Goal: Communication & Community: Answer question/provide support

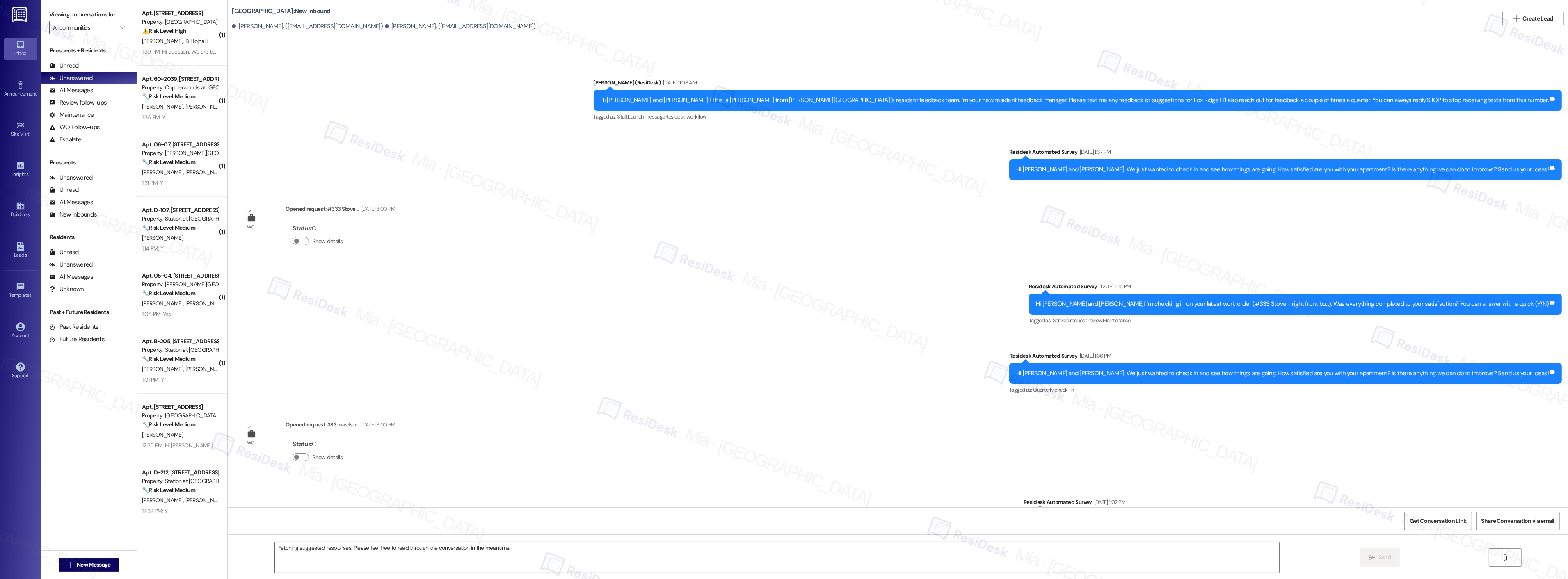
scroll to position [5662, 0]
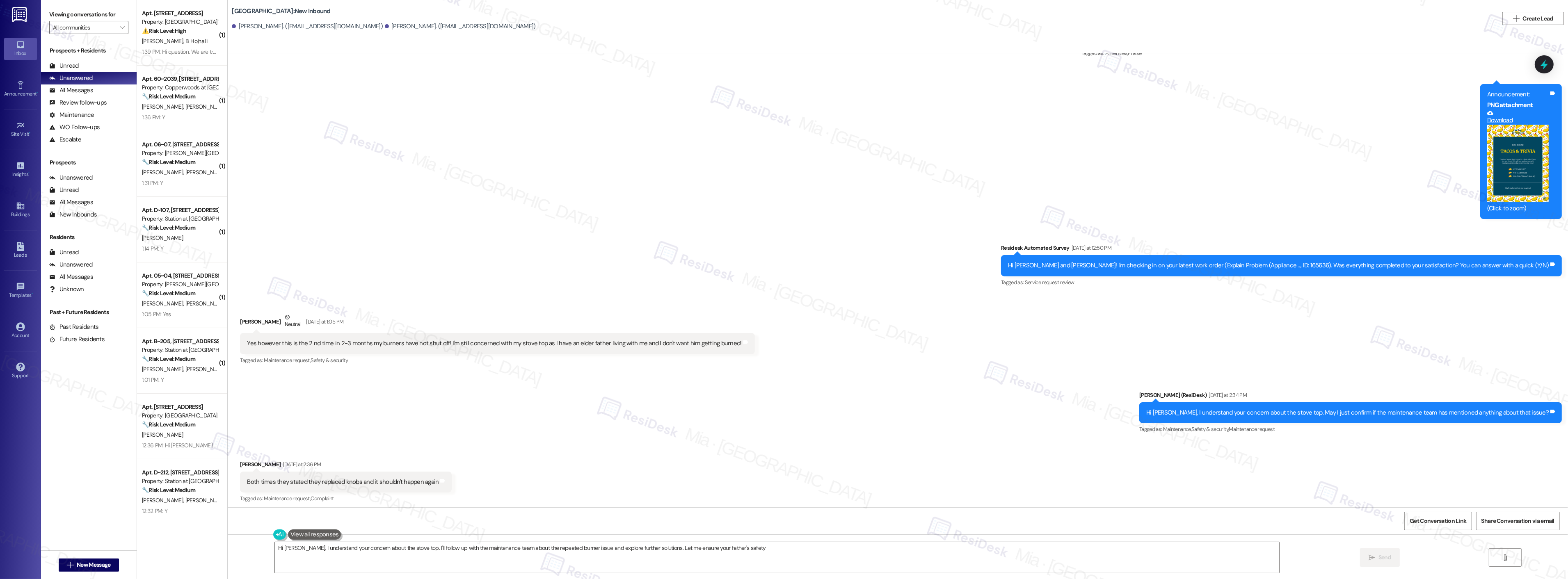
type textarea "Hi Nichole, I understand your concern about the stove top. I'll follow up with …"
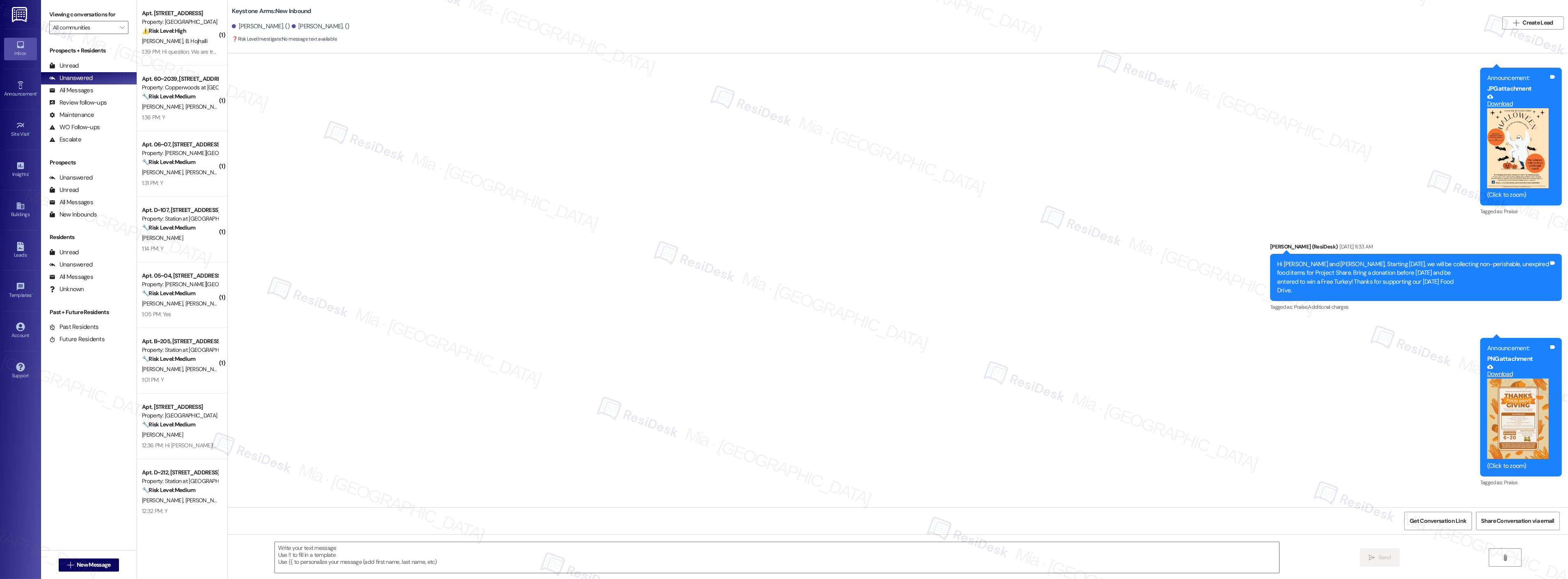
type textarea "Fetching suggested responses. Please feel free to read through the conversation…"
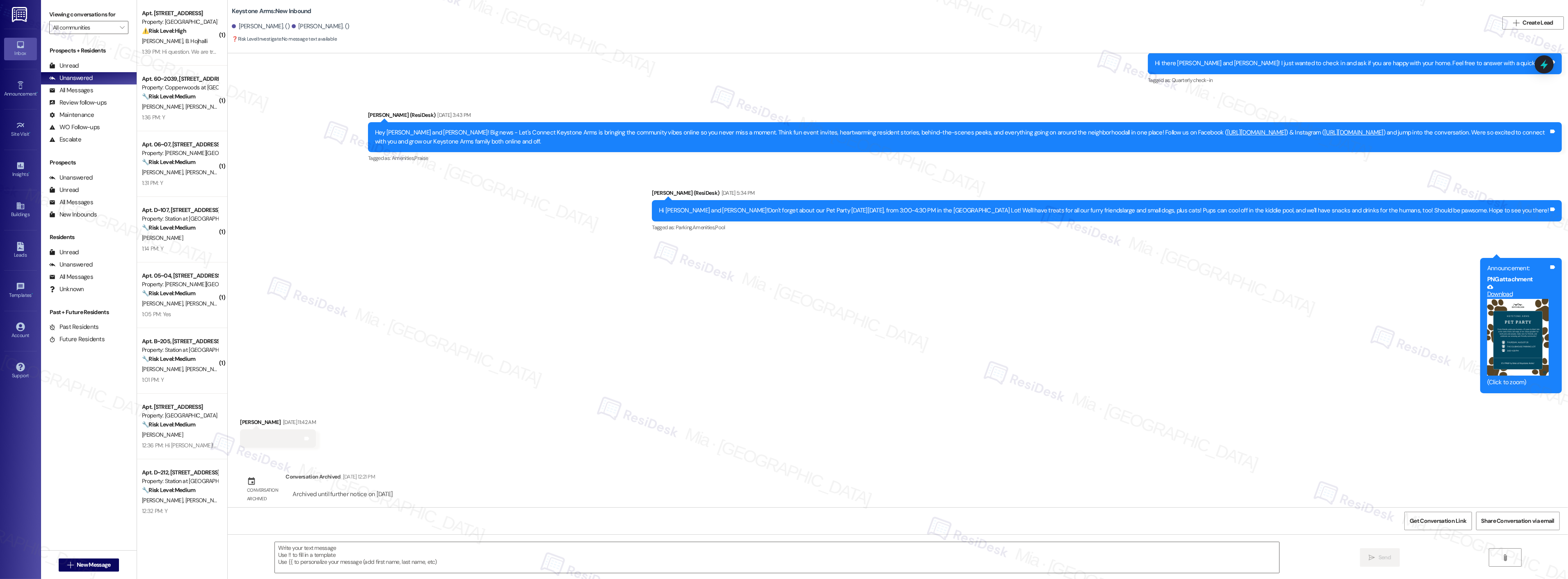
scroll to position [5680, 0]
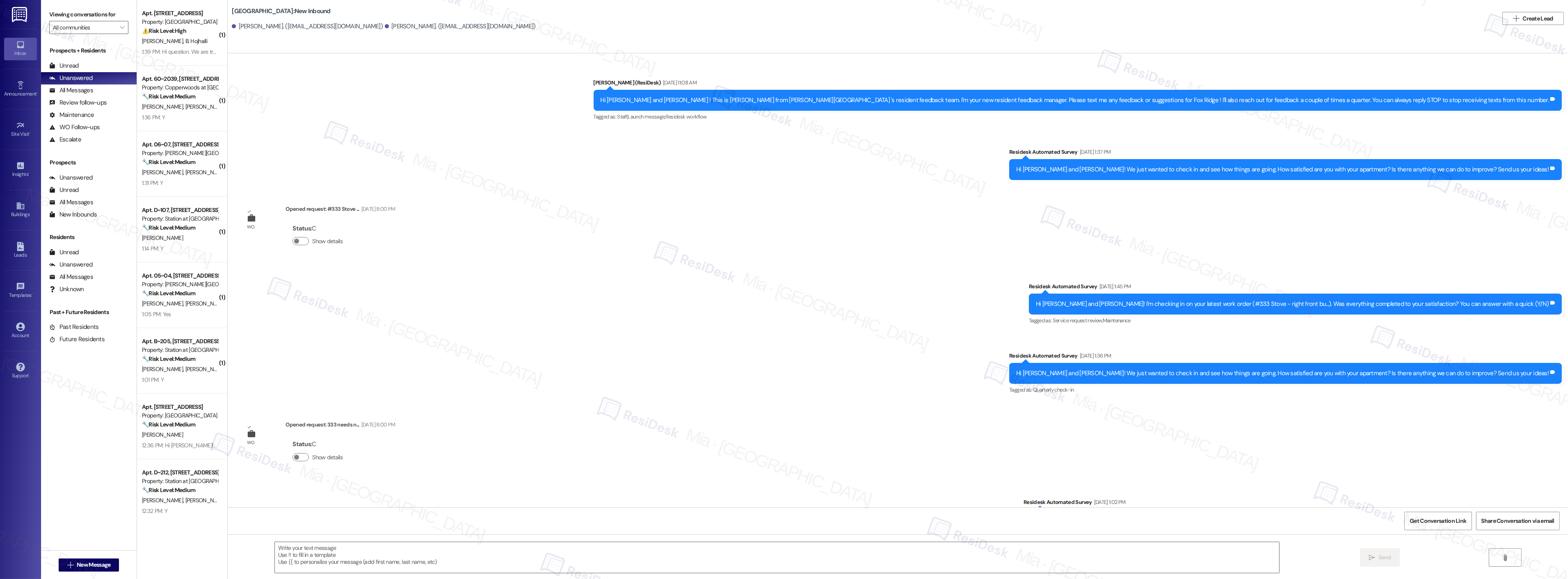
scroll to position [5662, 0]
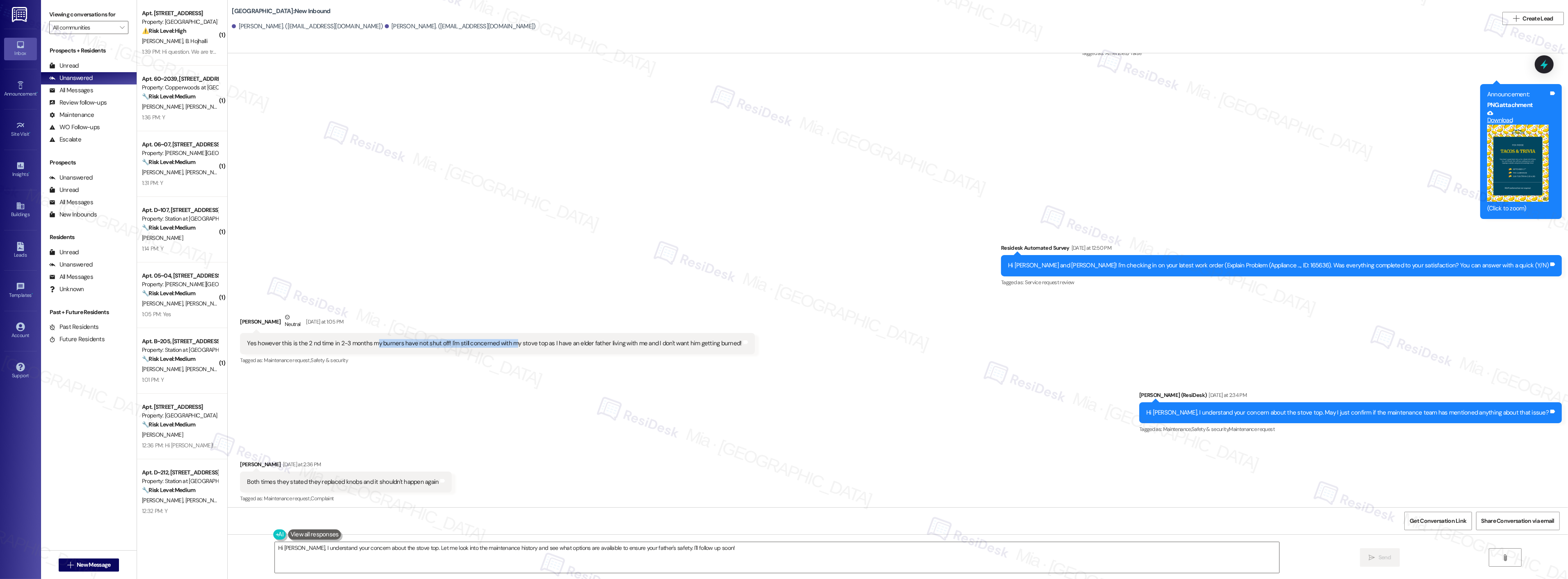
drag, startPoint x: 367, startPoint y: 340, endPoint x: 504, endPoint y: 339, distance: 137.0
click at [504, 339] on div "Yes however this is the 2 nd time in 2-3 months my burners have not shut off! I…" at bounding box center [494, 343] width 494 height 9
drag, startPoint x: 240, startPoint y: 341, endPoint x: 721, endPoint y: 341, distance: 481.0
click at [721, 341] on div "Yes however this is the 2 nd time in 2-3 months my burners have not shut off! I…" at bounding box center [494, 343] width 496 height 9
copy div "Yes however this is the 2 nd time in 2-3 months my burners have not shut off! I…"
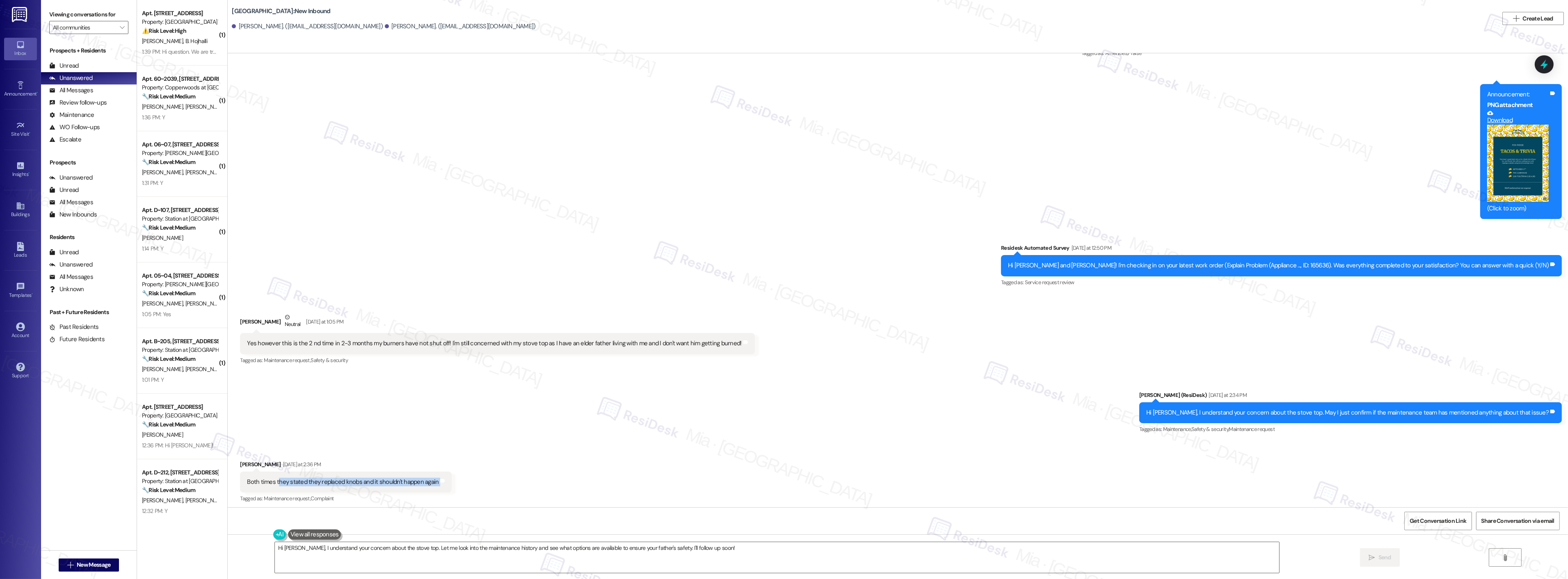
drag, startPoint x: 429, startPoint y: 477, endPoint x: 273, endPoint y: 478, distance: 156.0
click at [273, 478] on div "Both times they stated they replaced knobs and it shouldn't happen again Tags a…" at bounding box center [346, 482] width 212 height 21
drag, startPoint x: 240, startPoint y: 478, endPoint x: 427, endPoint y: 478, distance: 187.0
click at [427, 478] on div "Both times they stated they replaced knobs and it shouldn't happen again" at bounding box center [343, 482] width 192 height 9
copy div "Both times they stated they replaced knobs and it shouldn't happen again"
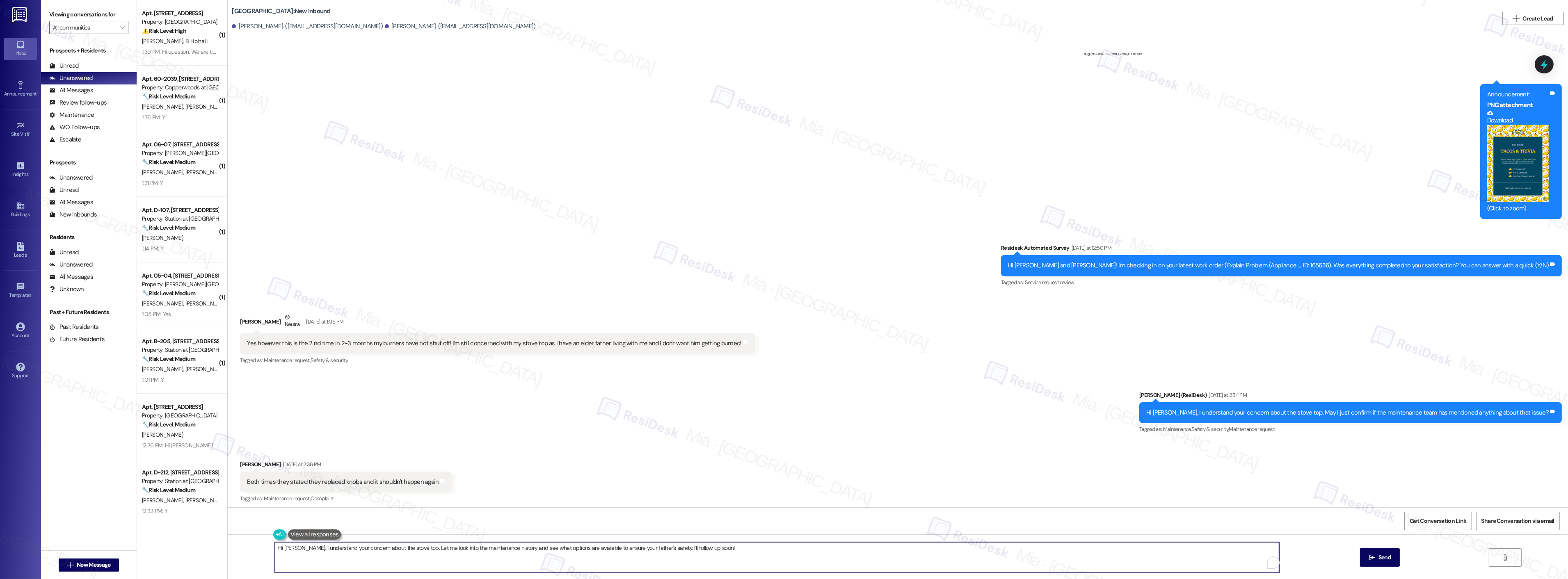
drag, startPoint x: 714, startPoint y: 552, endPoint x: 265, endPoint y: 555, distance: 449.0
click at [270, 555] on div "Hi Nichole, I understand your concern about the stove top. Let me look into the…" at bounding box center [772, 557] width 1005 height 32
paste textarea "Thank you for letting me know, and I completely understand your concern—especia…"
click at [283, 550] on textarea "Thank you for letting me know, and I completely understand your concern—especia…" at bounding box center [766, 557] width 1004 height 31
click at [284, 550] on textarea "Thank you for letting me know, and I completely understand your concern—especia…" at bounding box center [766, 557] width 1004 height 31
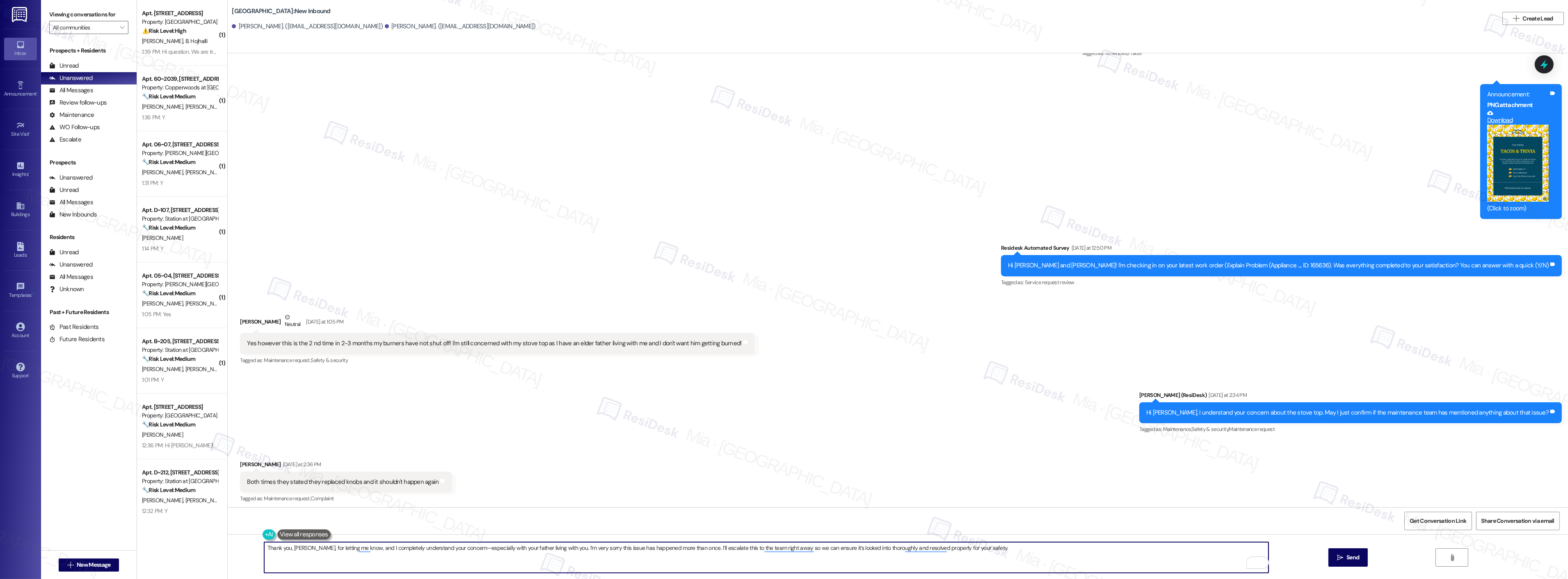
drag, startPoint x: 461, startPoint y: 547, endPoint x: 456, endPoint y: 549, distance: 5.4
click at [456, 549] on textarea "Thank you, Nichole, for letting me know, and I completely understand your conce…" at bounding box center [766, 557] width 1004 height 31
click at [693, 547] on textarea "Thank you, Nichole, for letting me know. I completely understand your concern, …" at bounding box center [766, 557] width 1004 height 31
click at [684, 548] on textarea "Thank you, Nichole, for letting me know. I completely understand your concern, …" at bounding box center [766, 557] width 1004 height 31
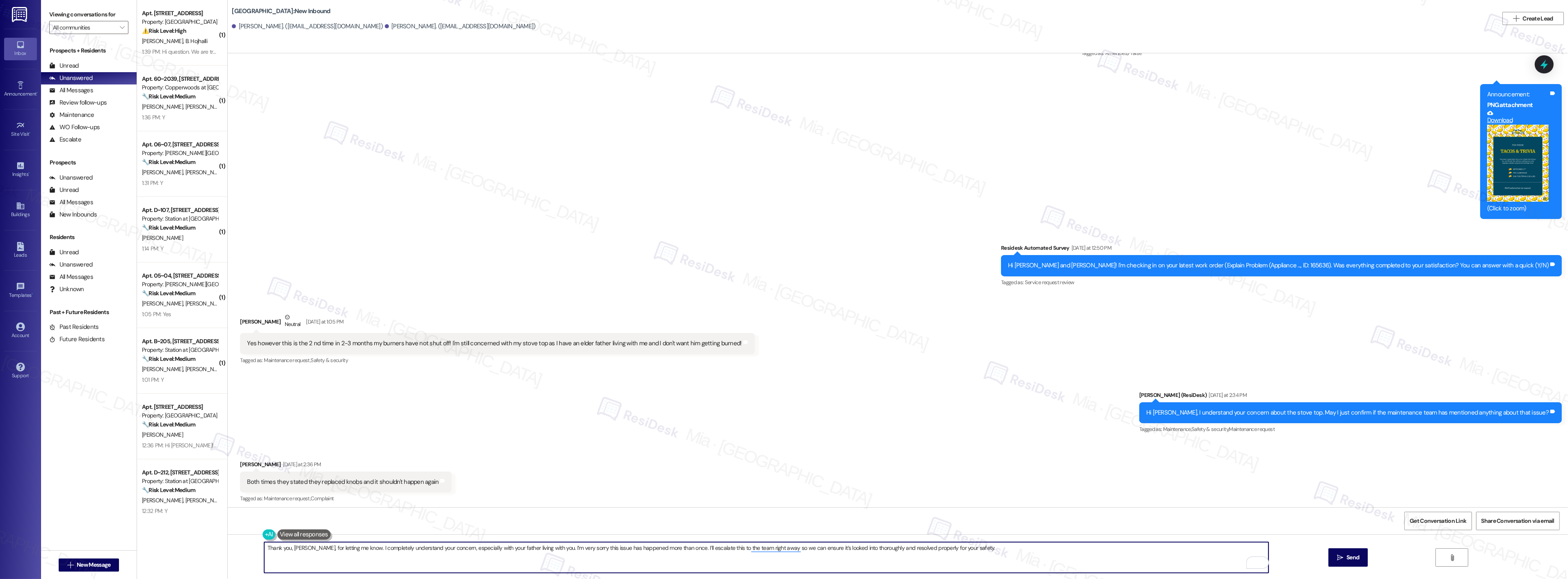
drag, startPoint x: 684, startPoint y: 548, endPoint x: 704, endPoint y: 550, distance: 20.1
click at [704, 550] on textarea "Thank you, Nichole, for letting me know. I completely understand your concern, …" at bounding box center [766, 557] width 1004 height 31
drag, startPoint x: 702, startPoint y: 547, endPoint x: 729, endPoint y: 547, distance: 27.0
click at [729, 547] on textarea "Thank you, Nichole, for letting me know. I completely understand your concern, …" at bounding box center [766, 557] width 1004 height 31
click at [714, 548] on textarea "Thank you, Nichole, for letting me know. I completely understand your concern, …" at bounding box center [766, 557] width 1004 height 31
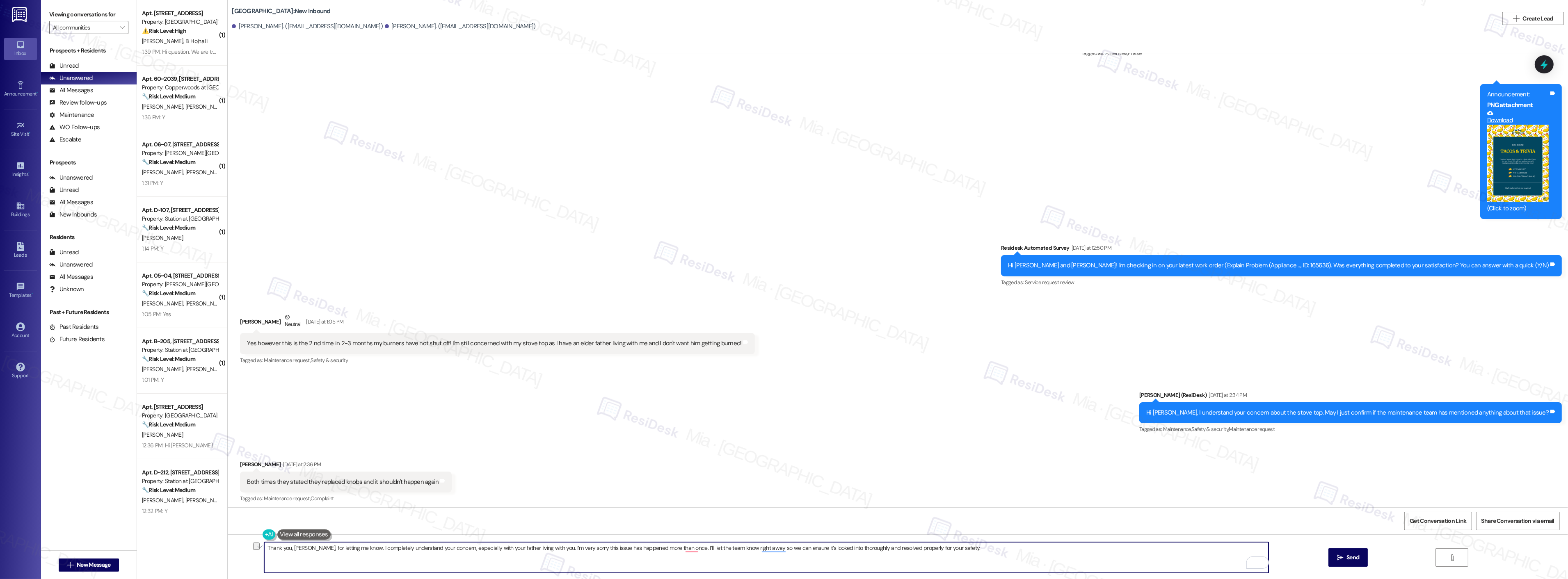
drag, startPoint x: 730, startPoint y: 547, endPoint x: 965, endPoint y: 543, distance: 235.0
click at [968, 547] on textarea "Thank you, Nichole, for letting me know. I completely understand your concern, …" at bounding box center [766, 557] width 1004 height 31
drag, startPoint x: 728, startPoint y: 546, endPoint x: 955, endPoint y: 546, distance: 227.0
click at [955, 546] on textarea "Thank you, Nichole, for letting me know. I completely understand your concern, …" at bounding box center [766, 557] width 1004 height 31
click at [290, 550] on textarea "Thank you, Nichole, for letting me know. I completely understand your concern, …" at bounding box center [766, 557] width 1004 height 31
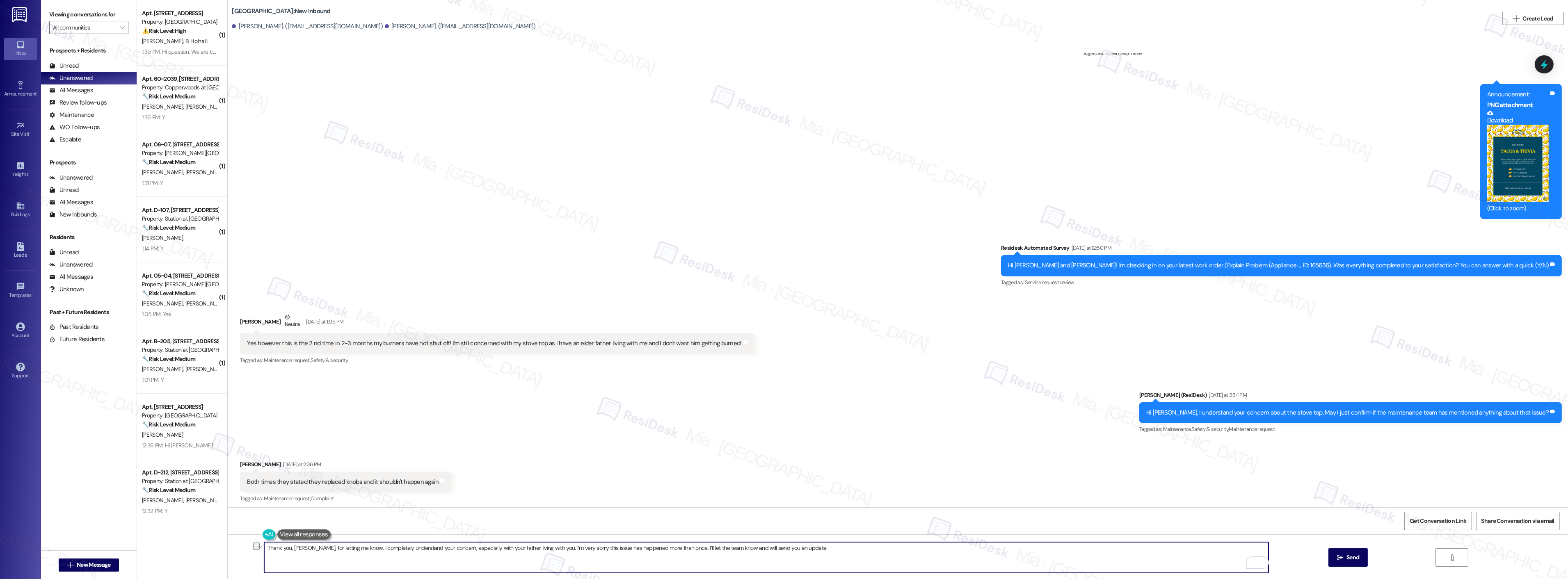
drag, startPoint x: 315, startPoint y: 547, endPoint x: 351, endPoint y: 547, distance: 36.0
click at [351, 547] on textarea "Thank you, Nichole, for letting me know. I completely understand your concern, …" at bounding box center [766, 557] width 1004 height 31
drag, startPoint x: 334, startPoint y: 550, endPoint x: 418, endPoint y: 550, distance: 84.0
click at [418, 550] on textarea "Thank you, Nichole, for sharing. I completely understand your concern, especial…" at bounding box center [766, 557] width 1004 height 31
drag, startPoint x: 334, startPoint y: 549, endPoint x: 525, endPoint y: 548, distance: 191.0
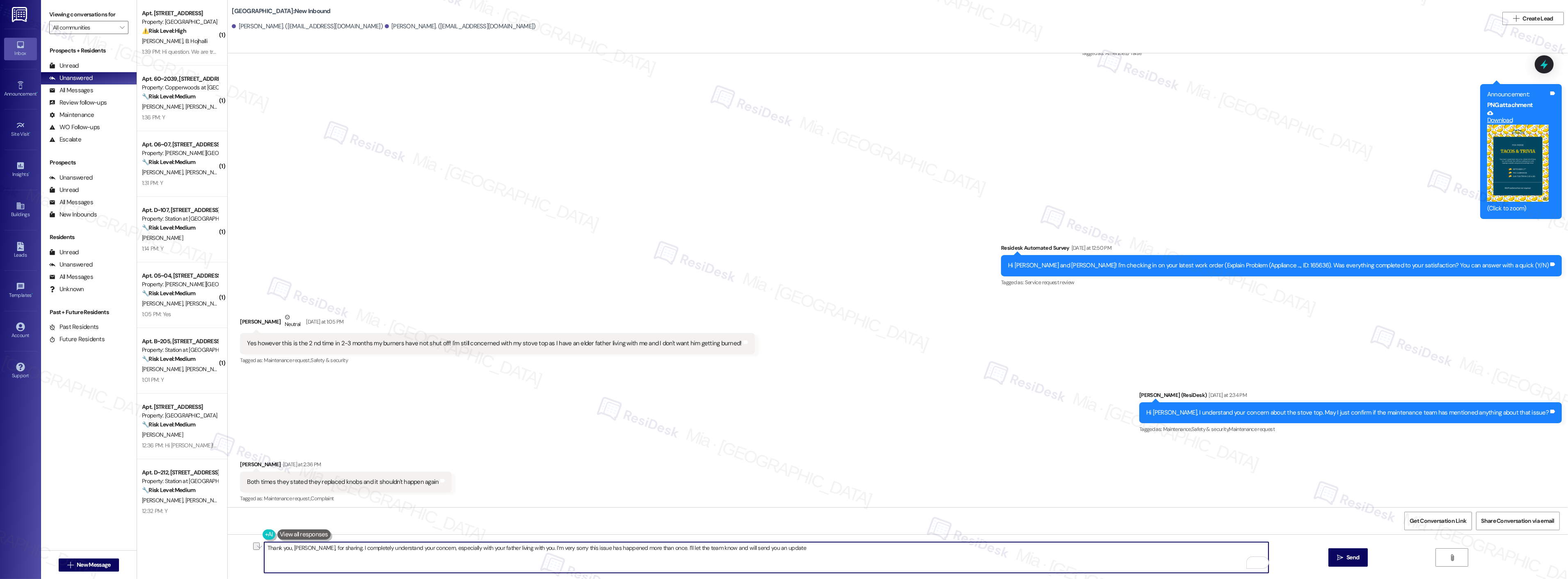
click at [525, 548] on textarea "Thank you, Nichole, for sharing. I completely understand your concern, especial…" at bounding box center [766, 557] width 1004 height 31
click at [464, 550] on textarea "Thank you, Nichole, for sharing. I’m very sorry this issue has happened more th…" at bounding box center [766, 557] width 1004 height 31
click at [472, 525] on span "even" at bounding box center [478, 522] width 15 height 7
click at [684, 551] on textarea "Thank you, Nichole, for sharing. I’m very sorry this issue has happened more th…" at bounding box center [766, 557] width 1004 height 31
type textarea "Thank you, Nichole, for sharing. I’m very sorry this issue has happened more th…"
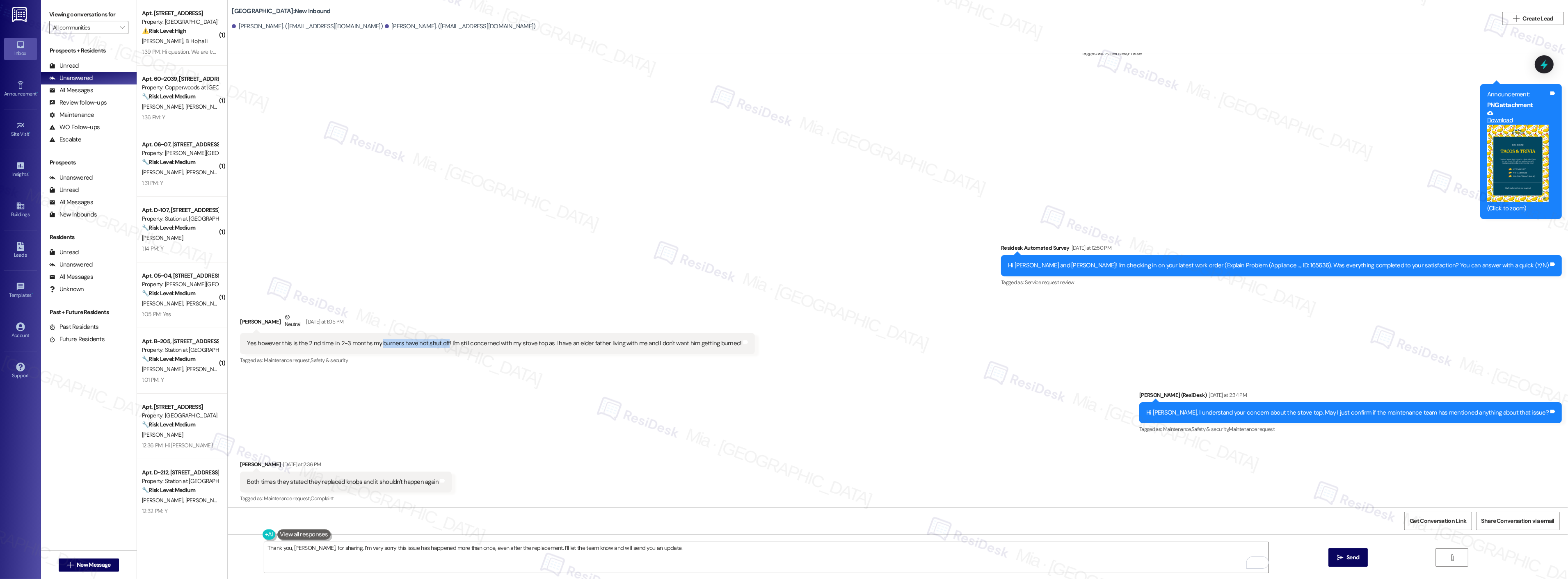
drag, startPoint x: 373, startPoint y: 339, endPoint x: 436, endPoint y: 339, distance: 63.0
click at [436, 339] on div "Yes however this is the 2 nd time in 2-3 months my burners have not shut off! I…" at bounding box center [494, 343] width 494 height 9
copy div "burners have not shut off"
click at [1349, 554] on span "Send" at bounding box center [1353, 557] width 13 height 9
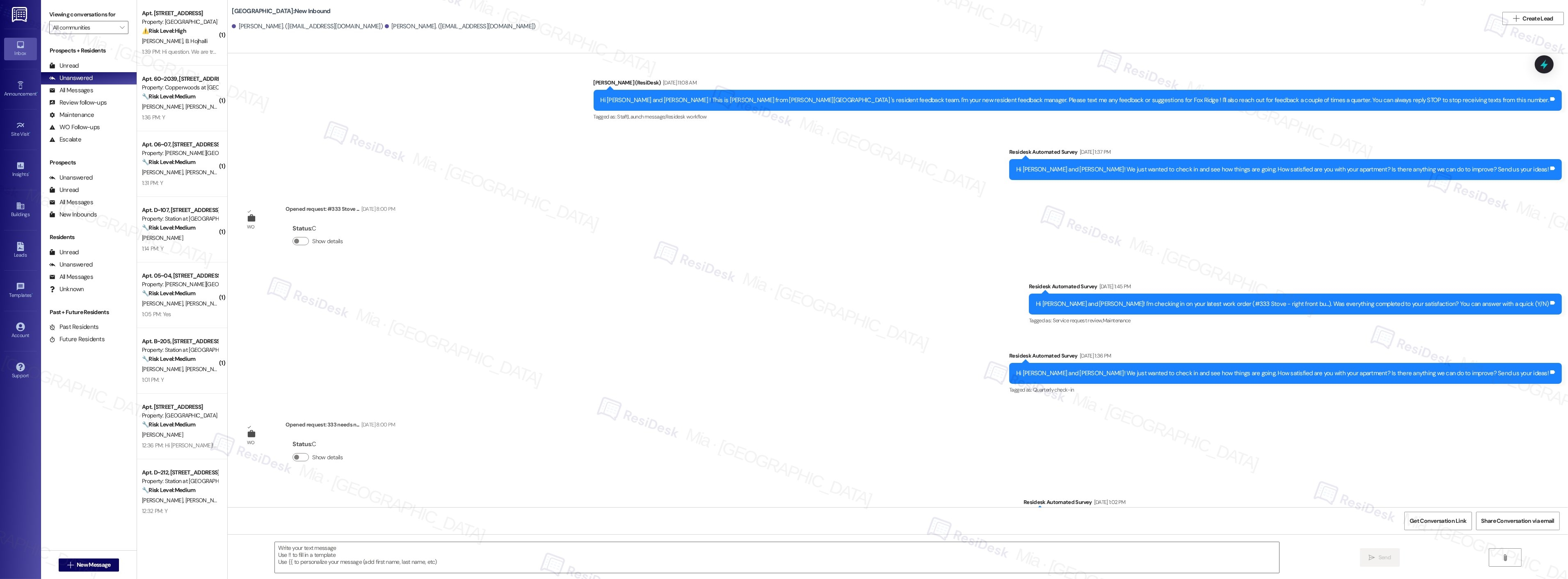
scroll to position [5730, 0]
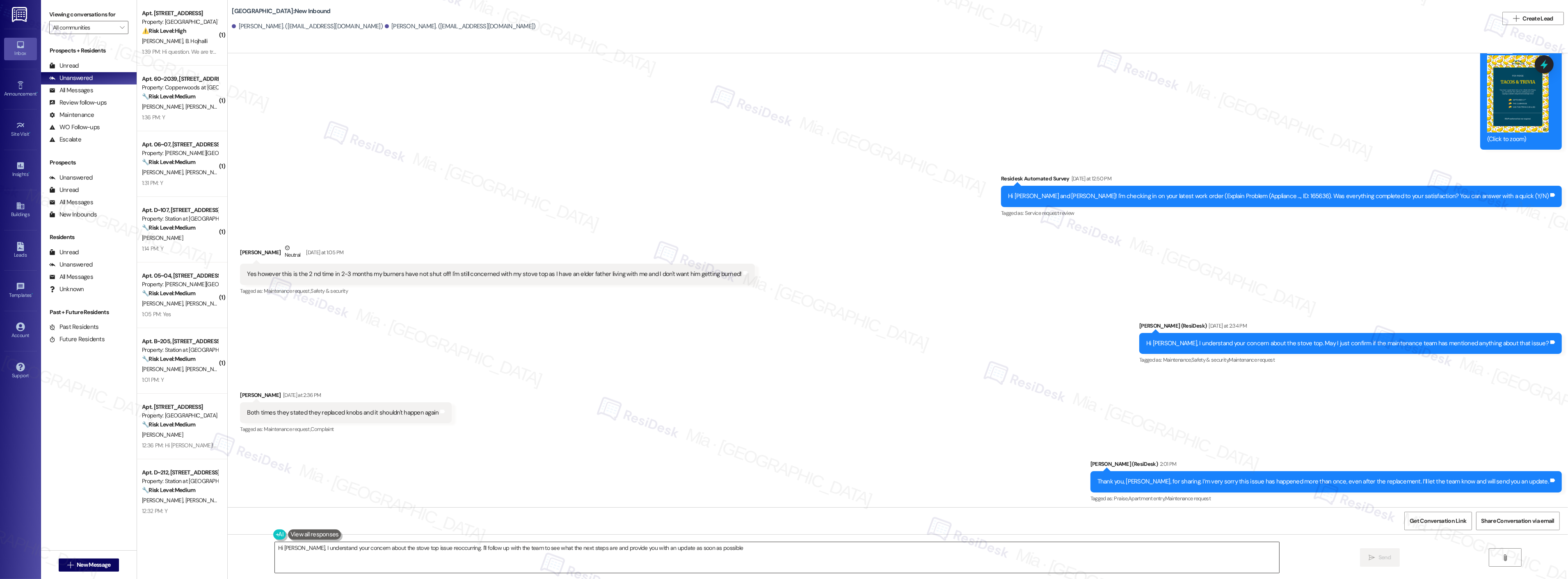
type textarea "Hi [PERSON_NAME], I understand your concern about the stove top issue reoccurri…"
drag, startPoint x: 582, startPoint y: 547, endPoint x: 267, endPoint y: 547, distance: 315.0
click at [275, 547] on textarea "Hi Nichole, I understand your concern about the stove top issue reoccurring. I'…" at bounding box center [777, 557] width 1004 height 31
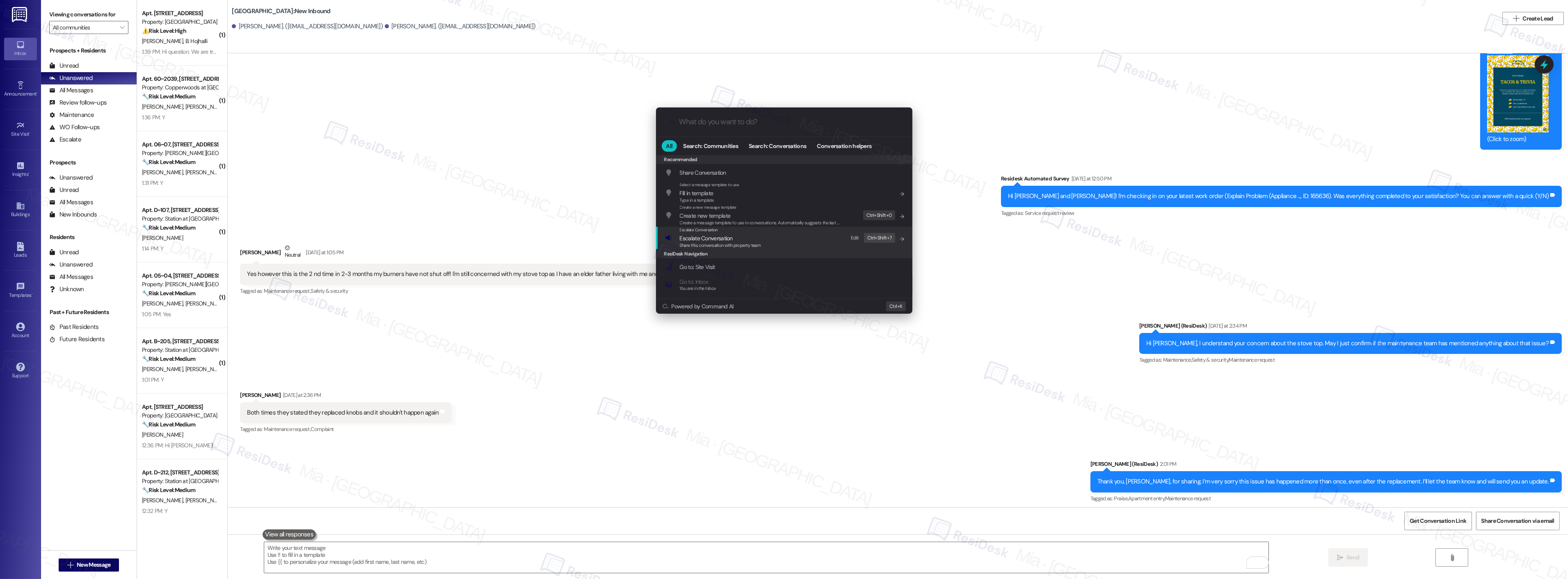
click at [729, 237] on span "Escalate Conversation" at bounding box center [706, 238] width 53 height 7
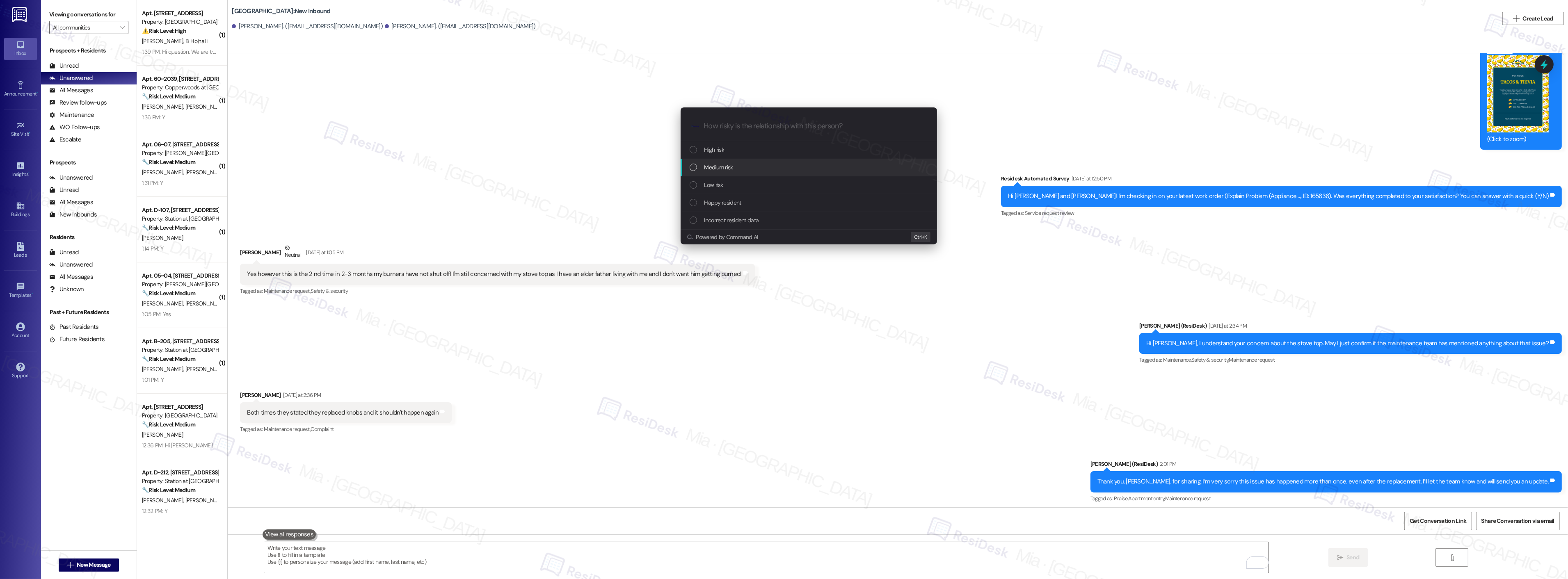
click at [699, 168] on div "Medium risk" at bounding box center [810, 167] width 240 height 9
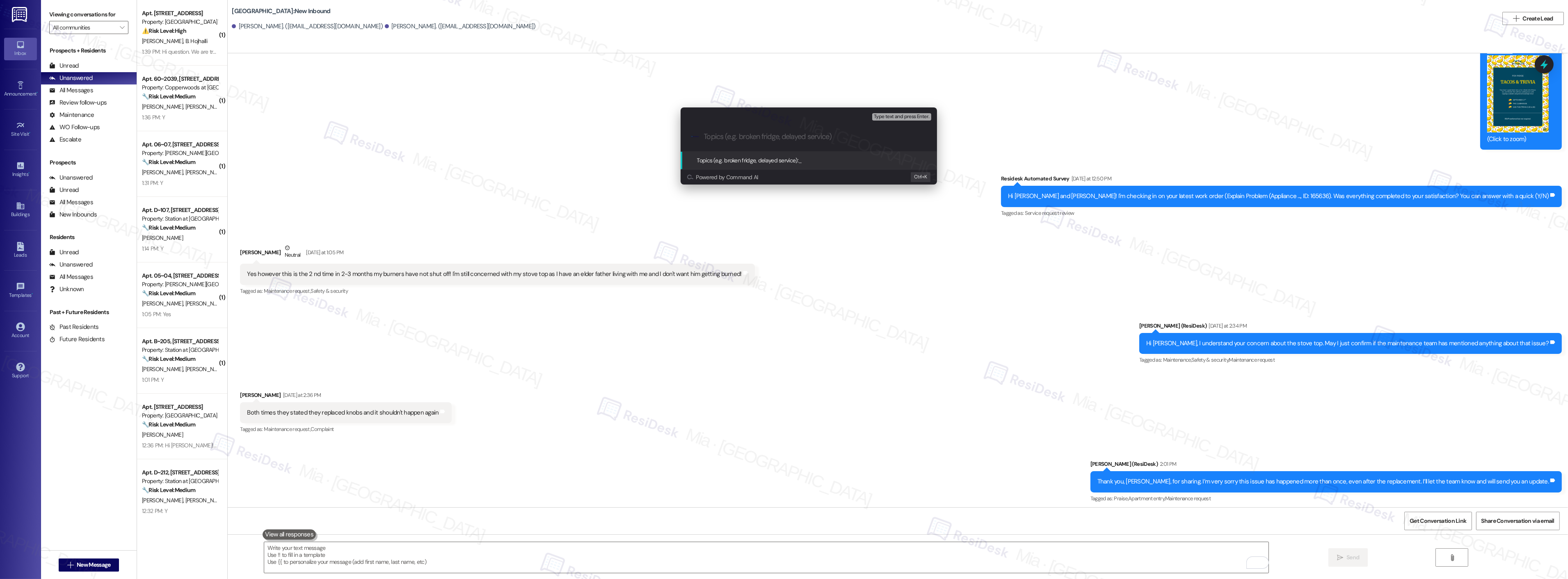
click at [849, 276] on div "Escalate Conversation Medium risk Topics (e.g. broken fridge, delayed service) …" at bounding box center [784, 290] width 1568 height 579
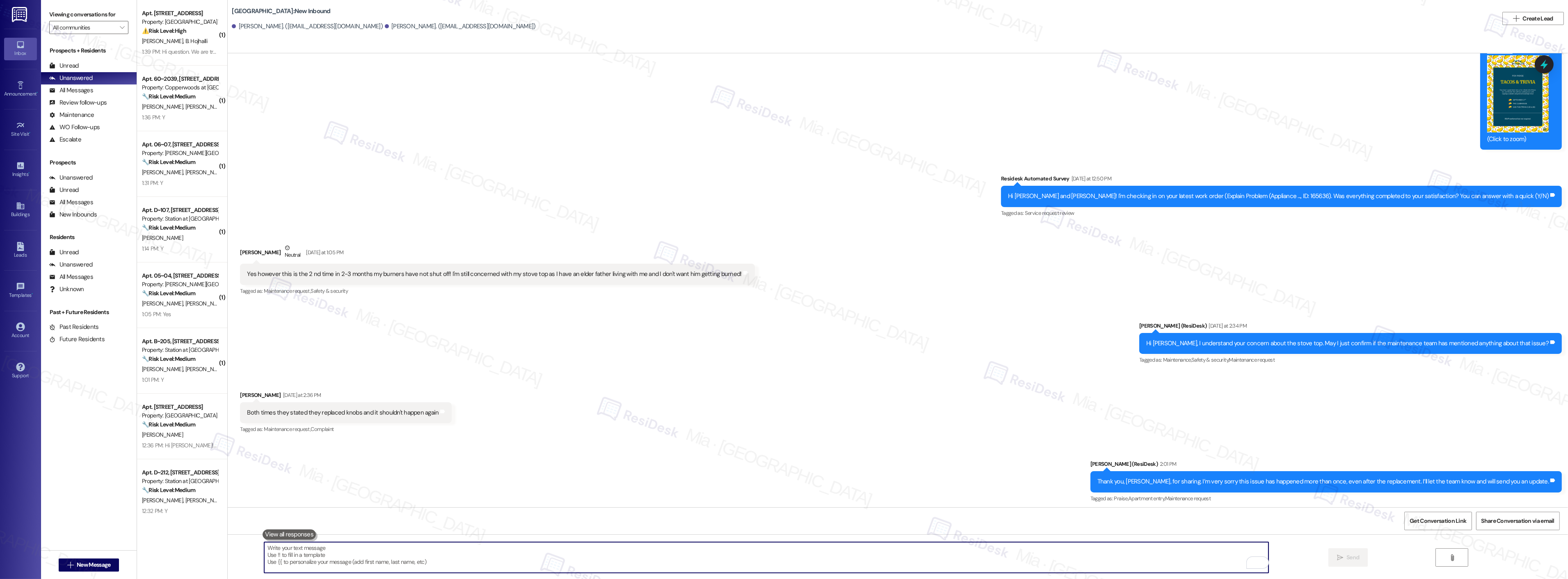
click at [593, 552] on textarea "To enrich screen reader interactions, please activate Accessibility in Grammarl…" at bounding box center [766, 557] width 1004 height 31
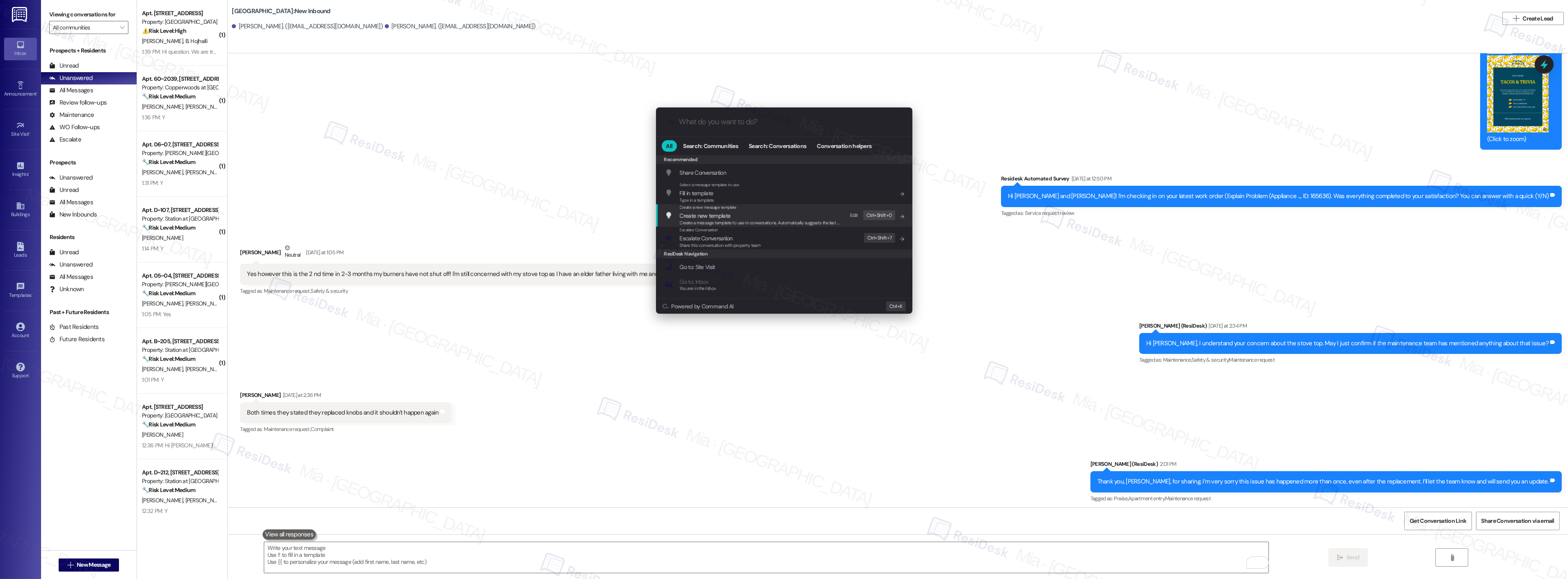
click at [699, 126] on input "What do you want to do?" at bounding box center [791, 122] width 223 height 9
click at [707, 238] on span "Escalate Conversation" at bounding box center [706, 238] width 53 height 7
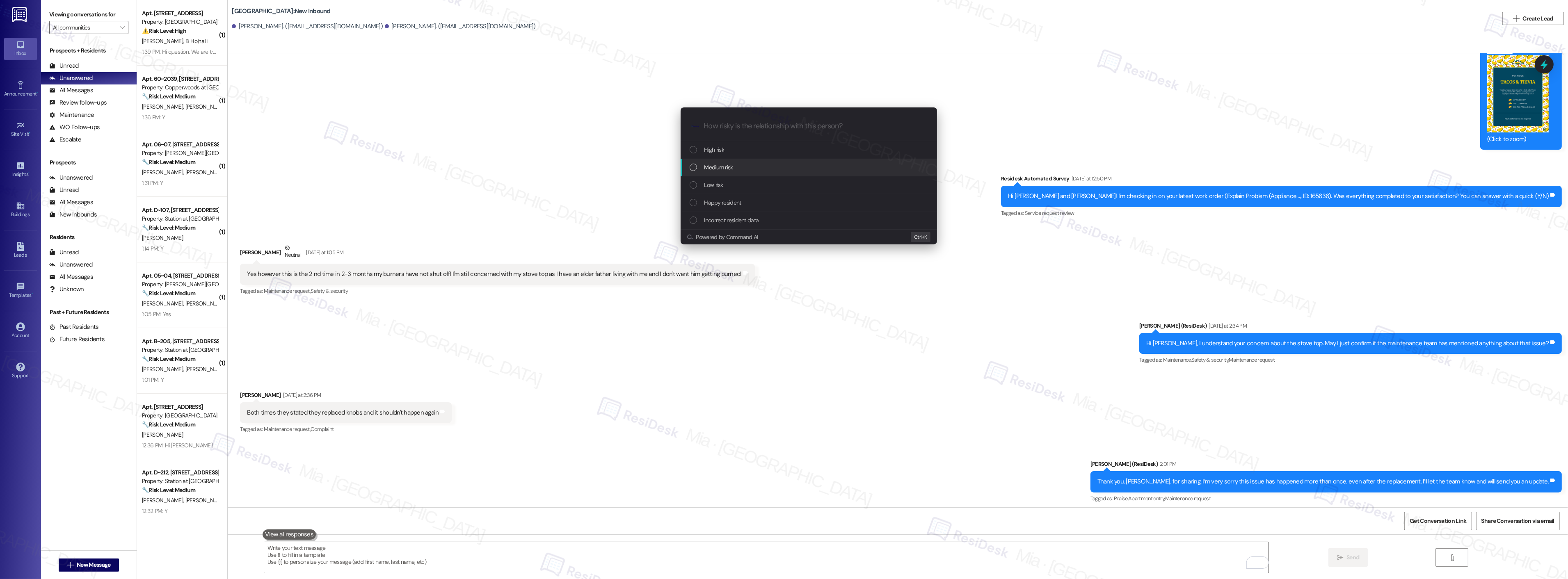
click at [728, 171] on span "Medium risk" at bounding box center [718, 167] width 29 height 9
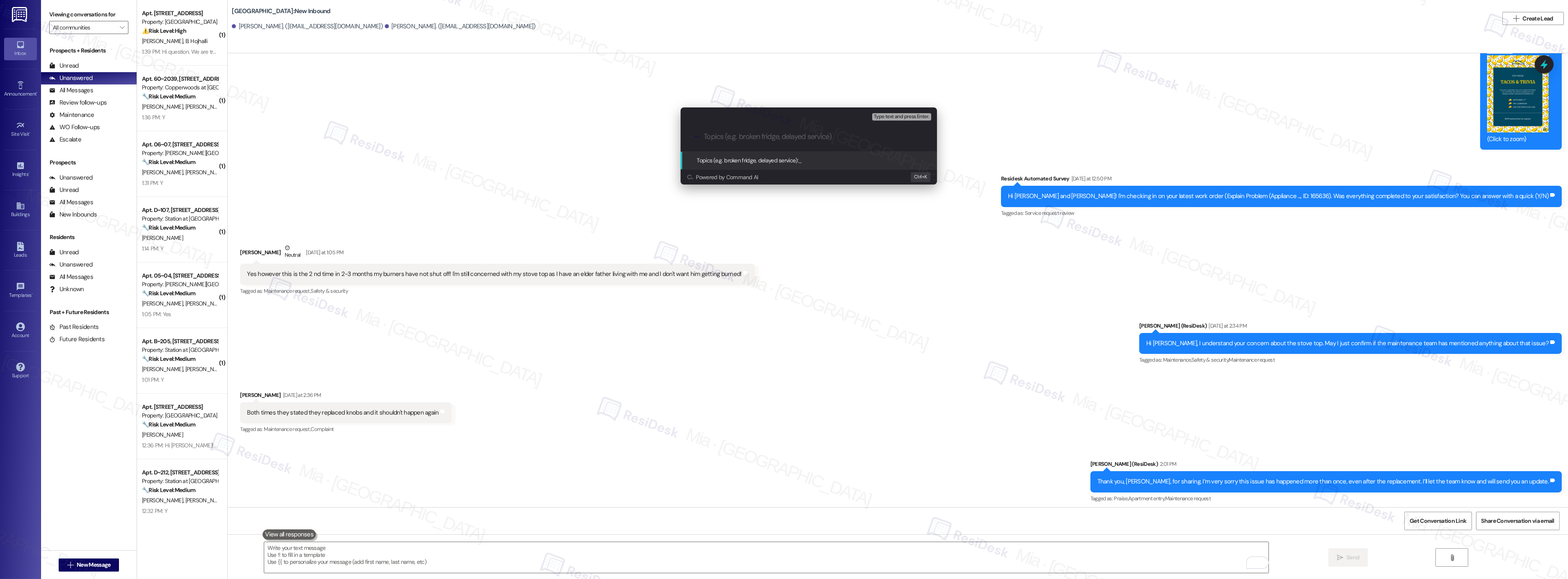
click at [732, 140] on input "Topics (e.g. broken fridge, delayed service)" at bounding box center [816, 137] width 223 height 9
paste input "1 https://www.theresidesk.com/text/insights-conversations/589537/conversation-r…"
type input "1 https://www.theresidesk.com/text/insights-conversations/589537/conversation-r…"
click at [920, 136] on icon "progress bar" at bounding box center [923, 136] width 7 height 7
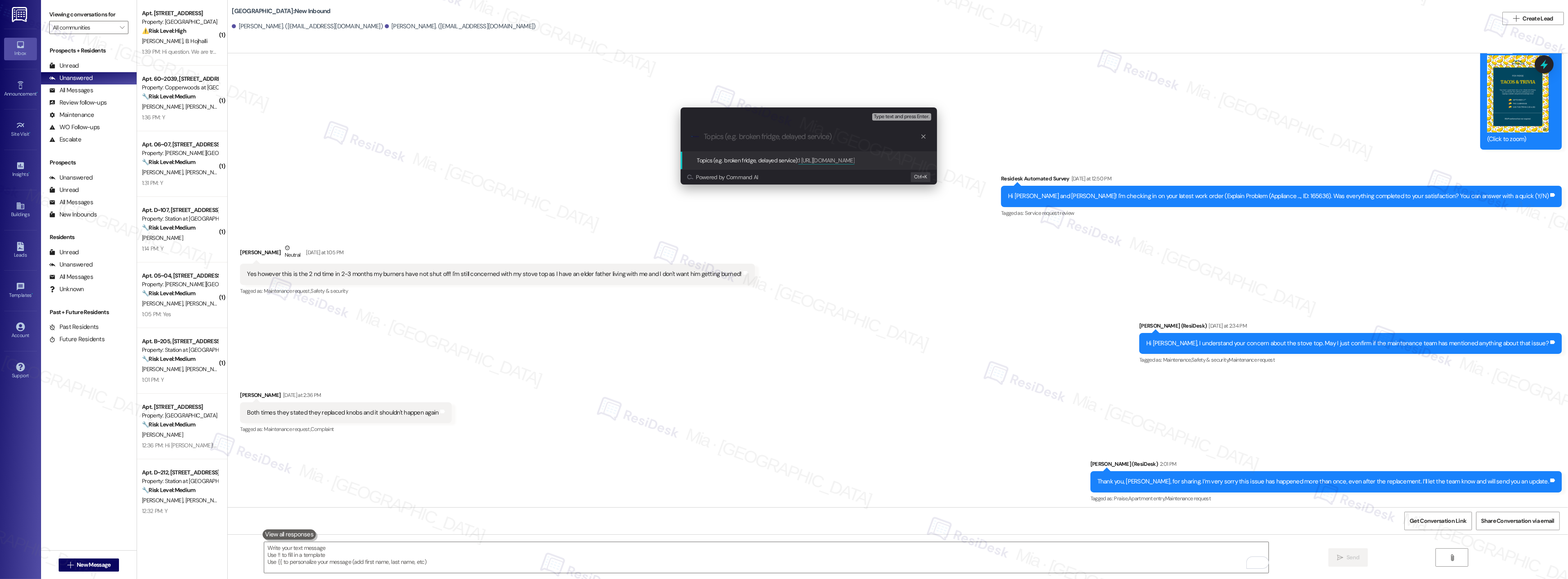
scroll to position [0, 0]
click at [758, 138] on input "Topics (e.g. broken fridge, delayed service)" at bounding box center [816, 137] width 223 height 9
type input "Burners have not shut off twice in 2-3 months even after knobs were replaced"
click at [755, 136] on input "Burners have not shut off twice in 2-3 months even after knobs were replaced" at bounding box center [812, 137] width 216 height 9
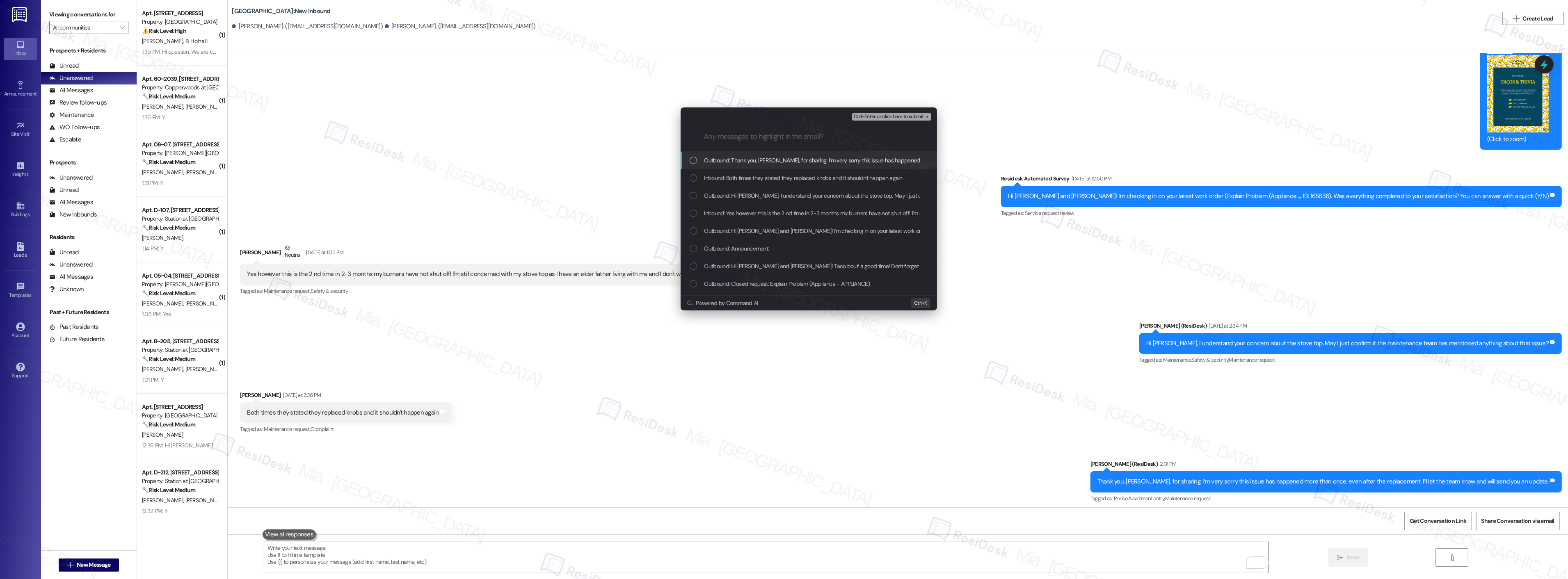
scroll to position [0, 0]
click at [690, 179] on div "List of options" at bounding box center [693, 178] width 7 height 7
click at [696, 209] on div "Inbound: Yes however this is the 2 nd time in 2-3 months my burners have not sh…" at bounding box center [810, 213] width 240 height 9
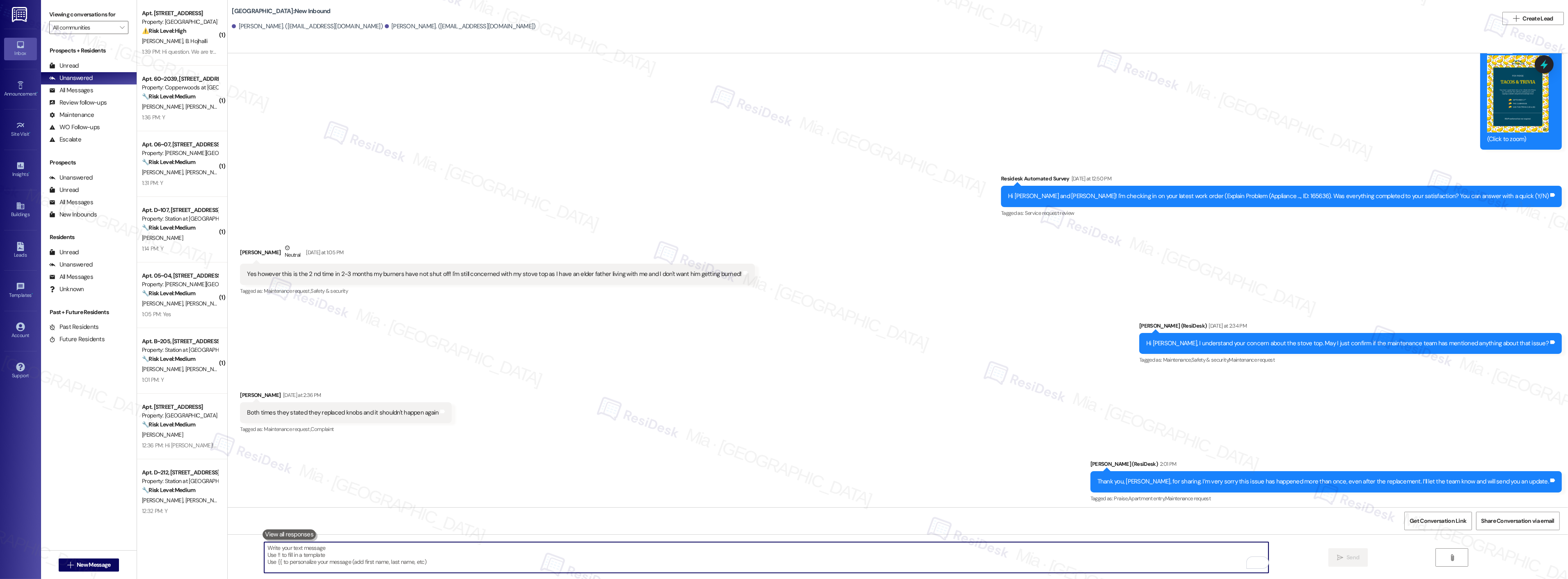
click at [950, 546] on textarea "To enrich screen reader interactions, please activate Accessibility in Grammarl…" at bounding box center [766, 557] width 1004 height 31
click at [785, 544] on textarea "To enrich screen reader interactions, please activate Accessibility in Grammarl…" at bounding box center [766, 557] width 1004 height 31
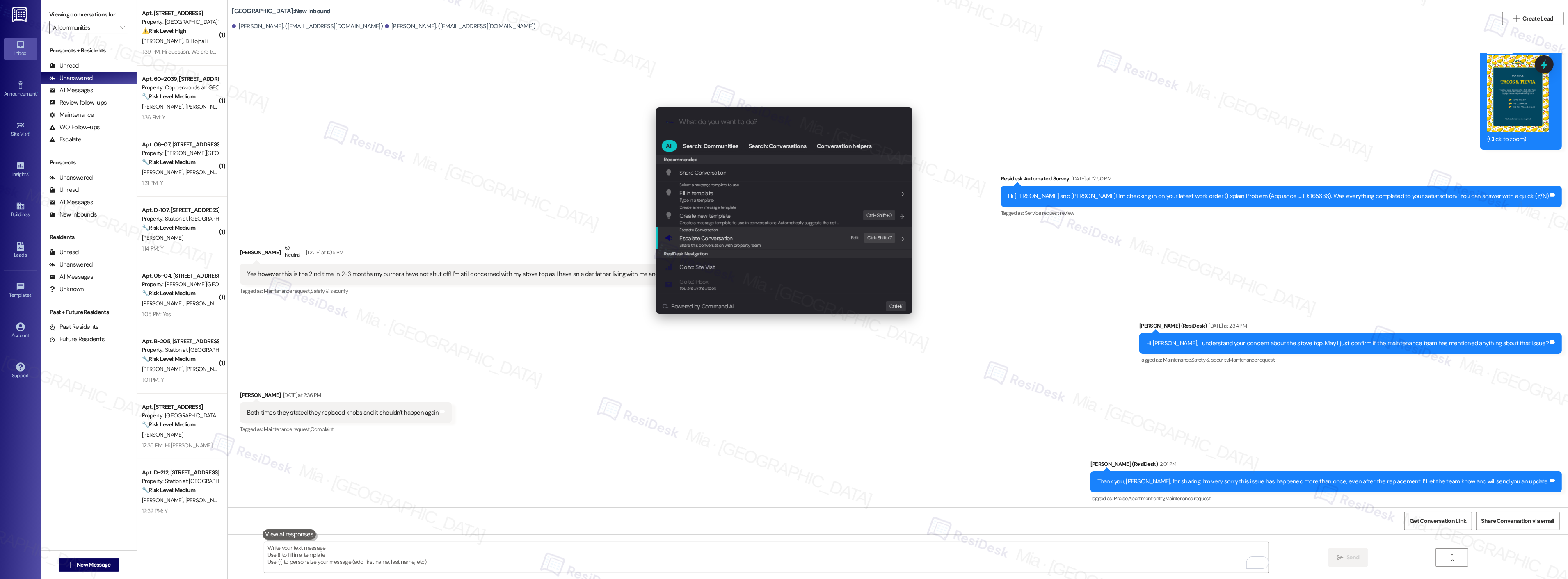
click at [724, 238] on span "Escalate Conversation" at bounding box center [706, 238] width 53 height 7
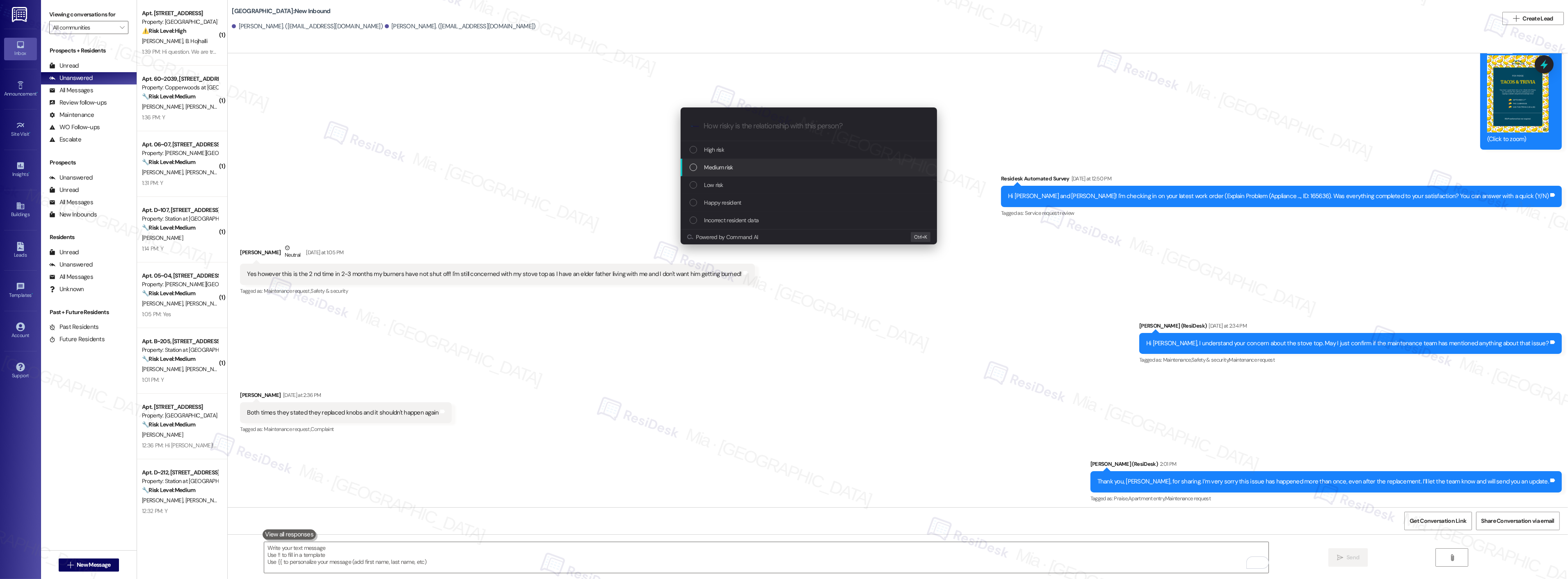
click at [703, 165] on div "Medium risk" at bounding box center [810, 167] width 240 height 9
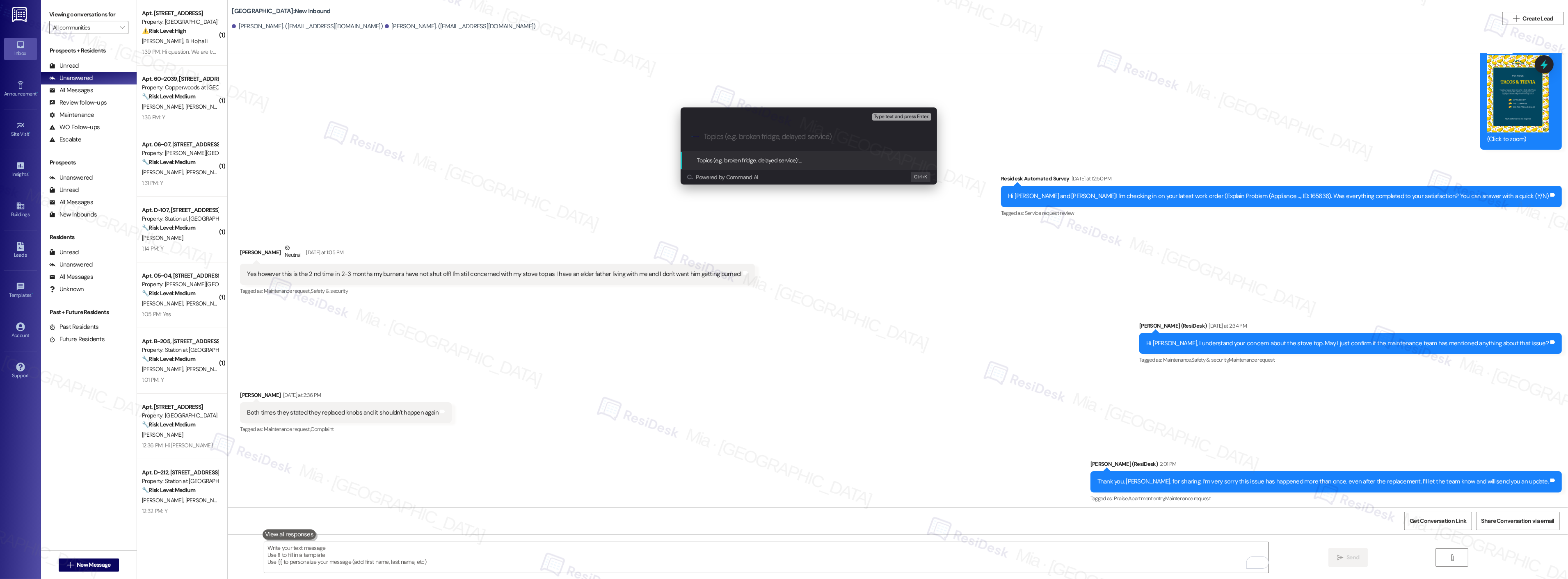
click at [723, 136] on input "Topics (e.g. broken fridge, delayed service)" at bounding box center [816, 137] width 223 height 9
paste input "Burners have not shut off twice in 2-3 months even after knobs were replaced"
type input "Burners have not shut off twice in 2-3 months even after knobs were replaced"
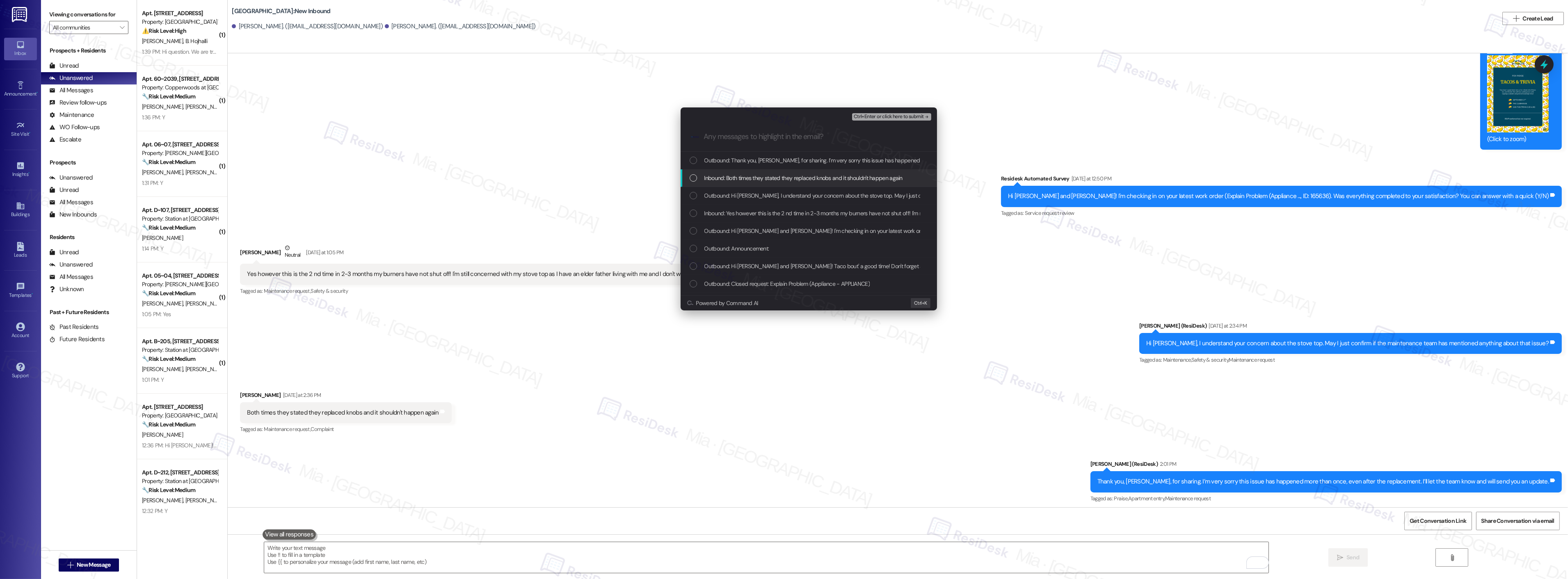
click at [698, 175] on div "Inbound: Both times they stated they replaced knobs and it shouldn't happen aga…" at bounding box center [810, 178] width 240 height 9
click at [690, 211] on div "List of options" at bounding box center [693, 213] width 7 height 7
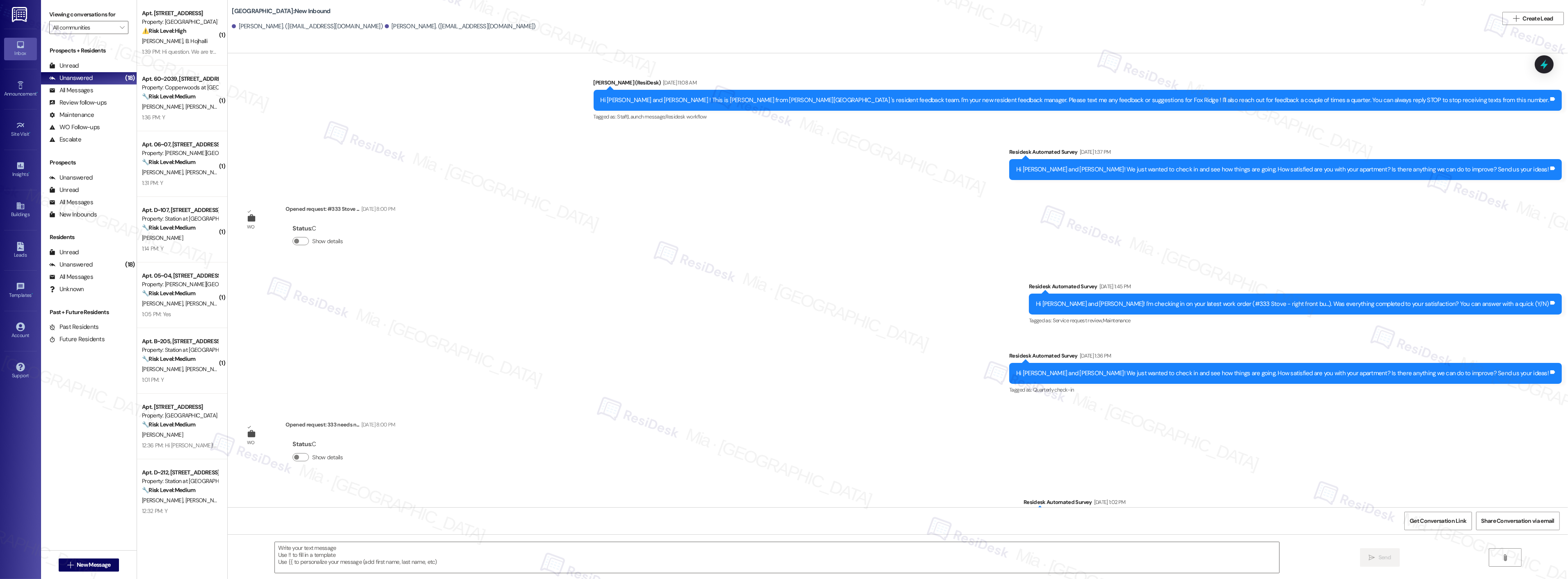
scroll to position [5662, 0]
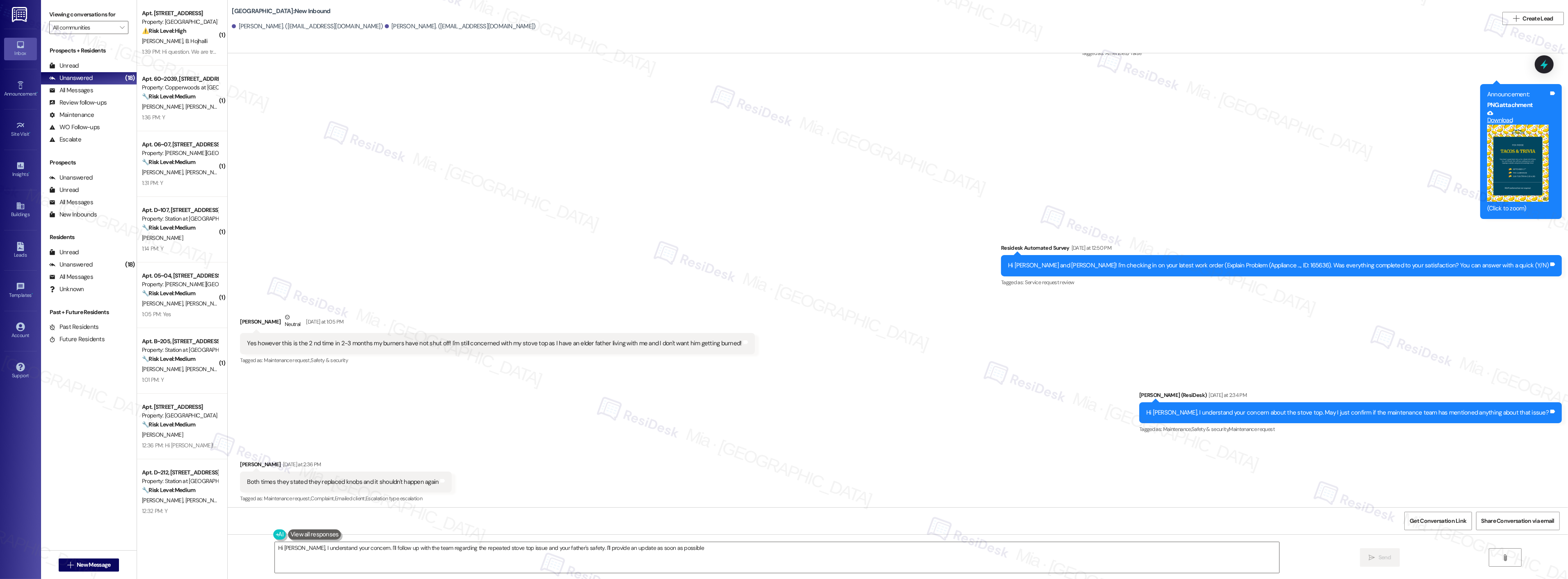
type textarea "Hi Nichole, I understand your concern. I'll follow up with the team regarding t…"
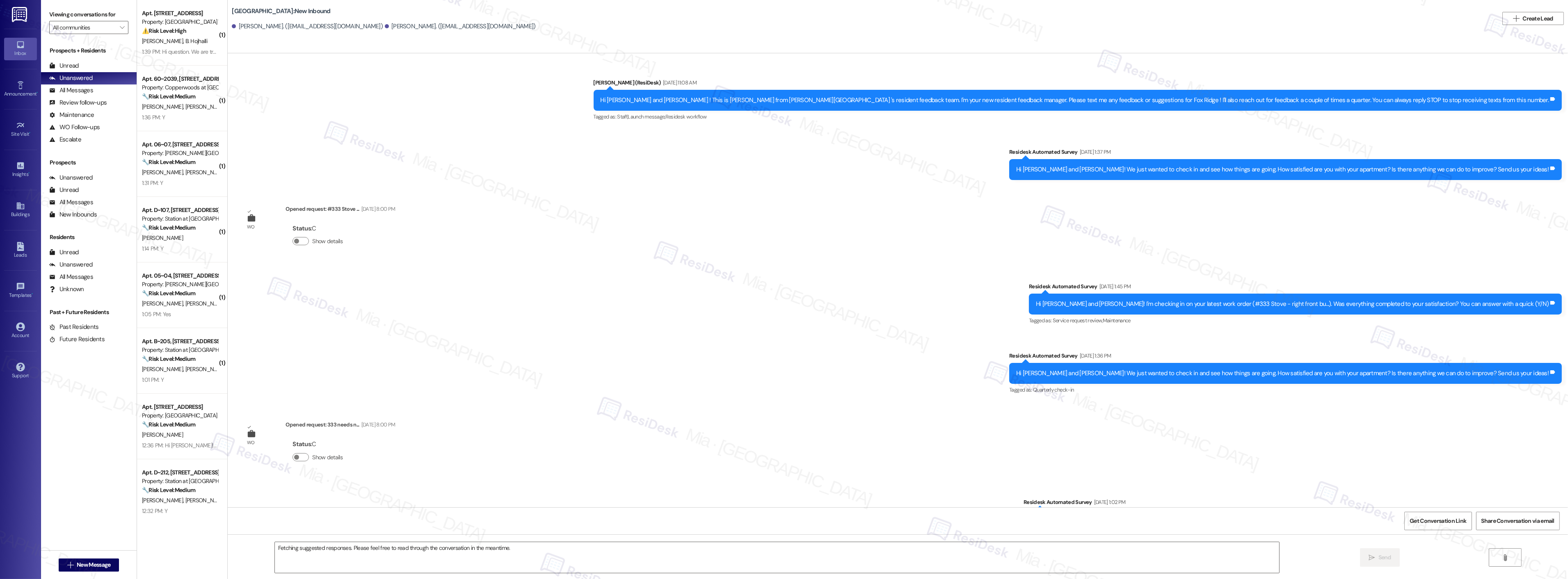
scroll to position [5823, 0]
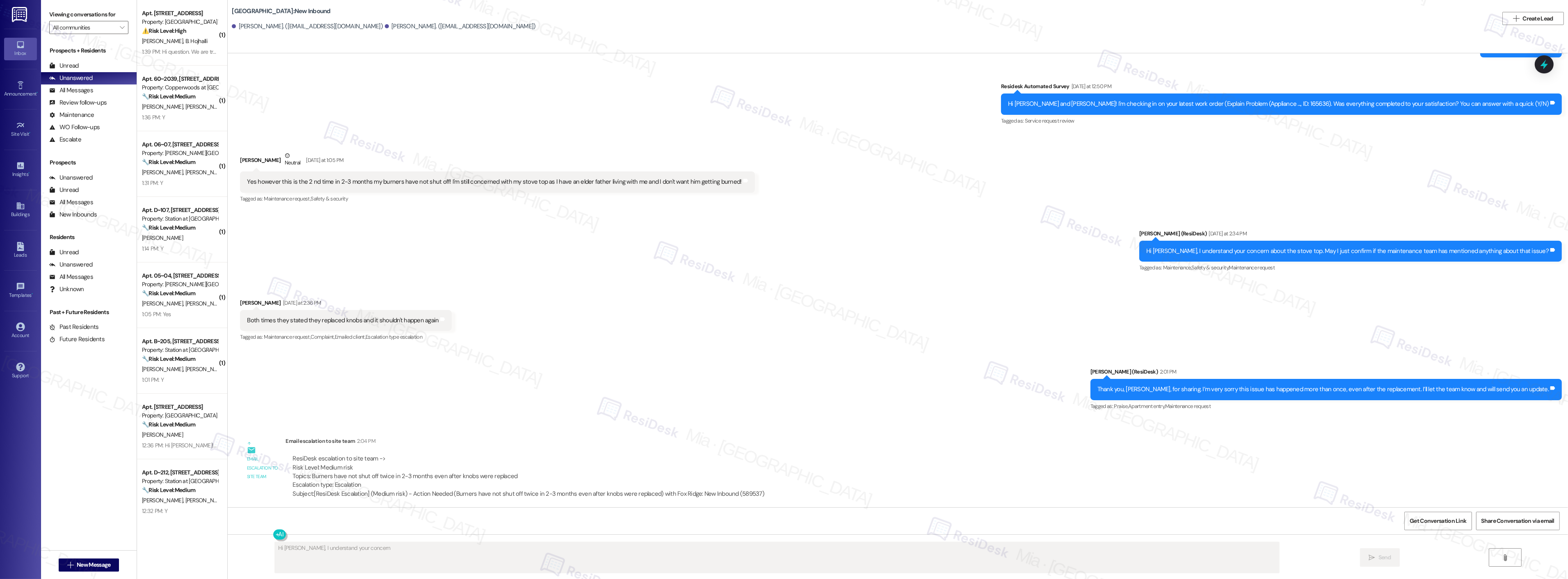
type textarea "Hi Nichole, I understand your concern about"
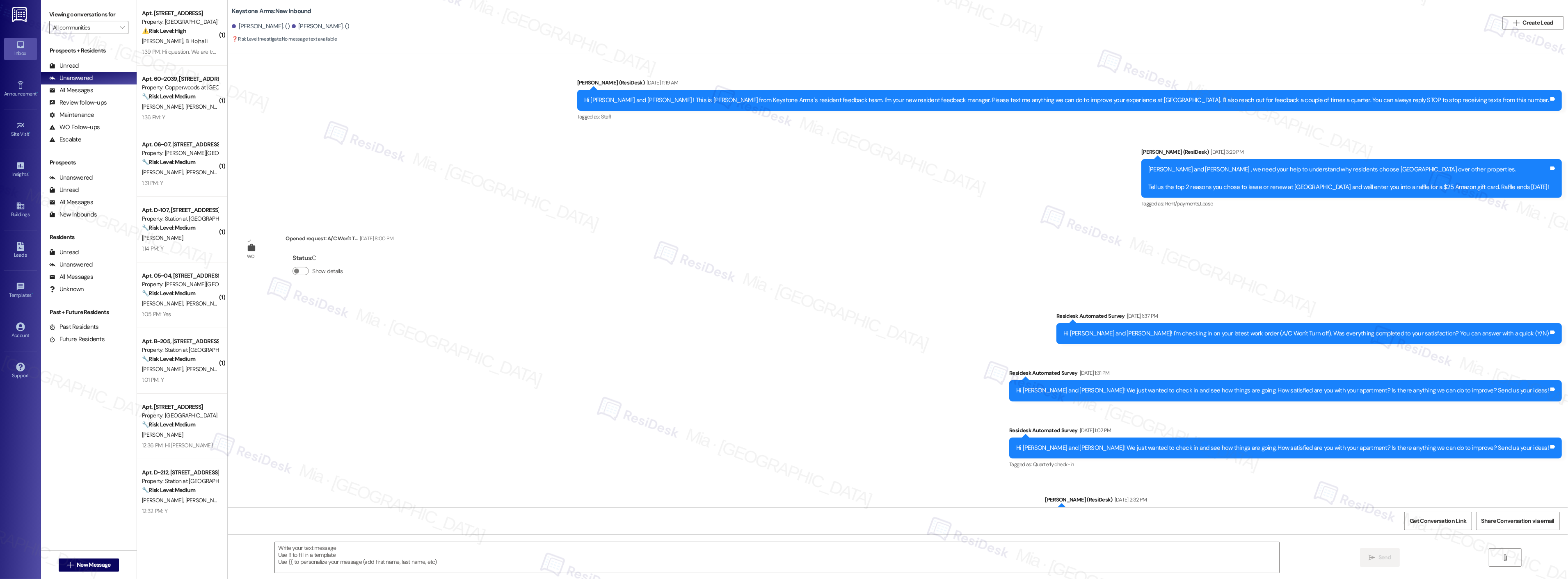
scroll to position [5680, 0]
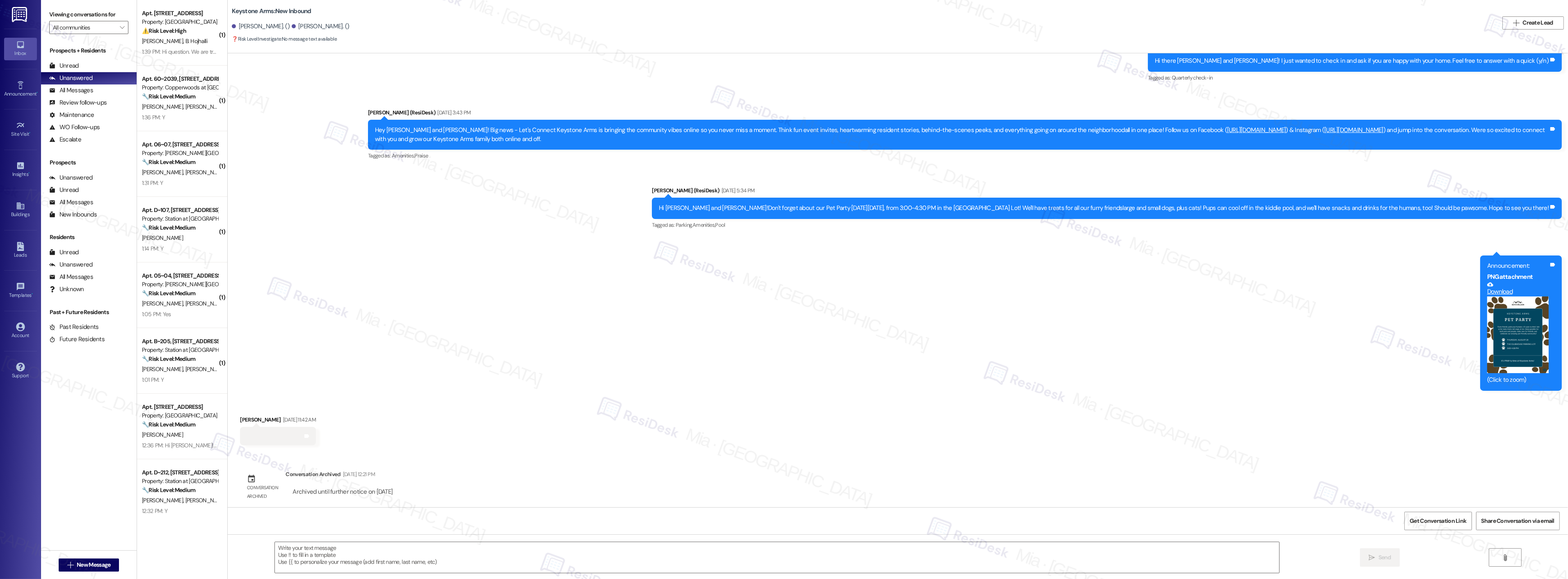
type textarea "Fetching suggested responses. Please feel free to read through the conversation…"
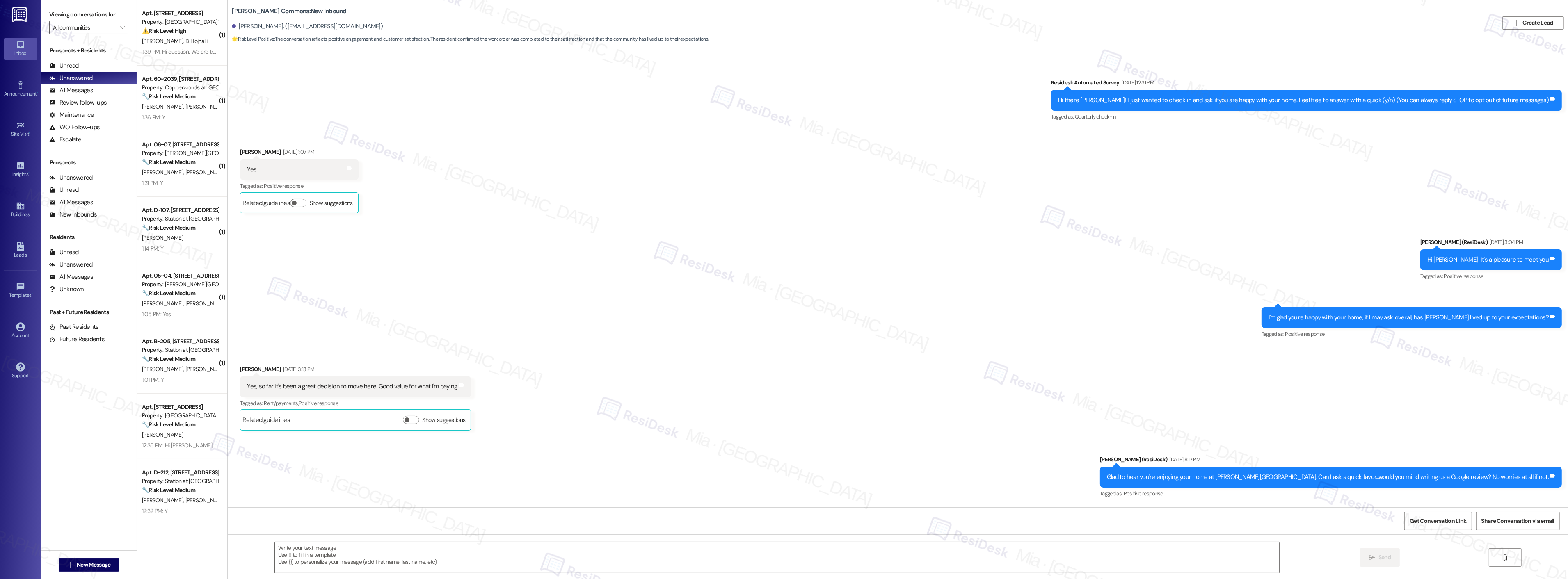
scroll to position [5100, 0]
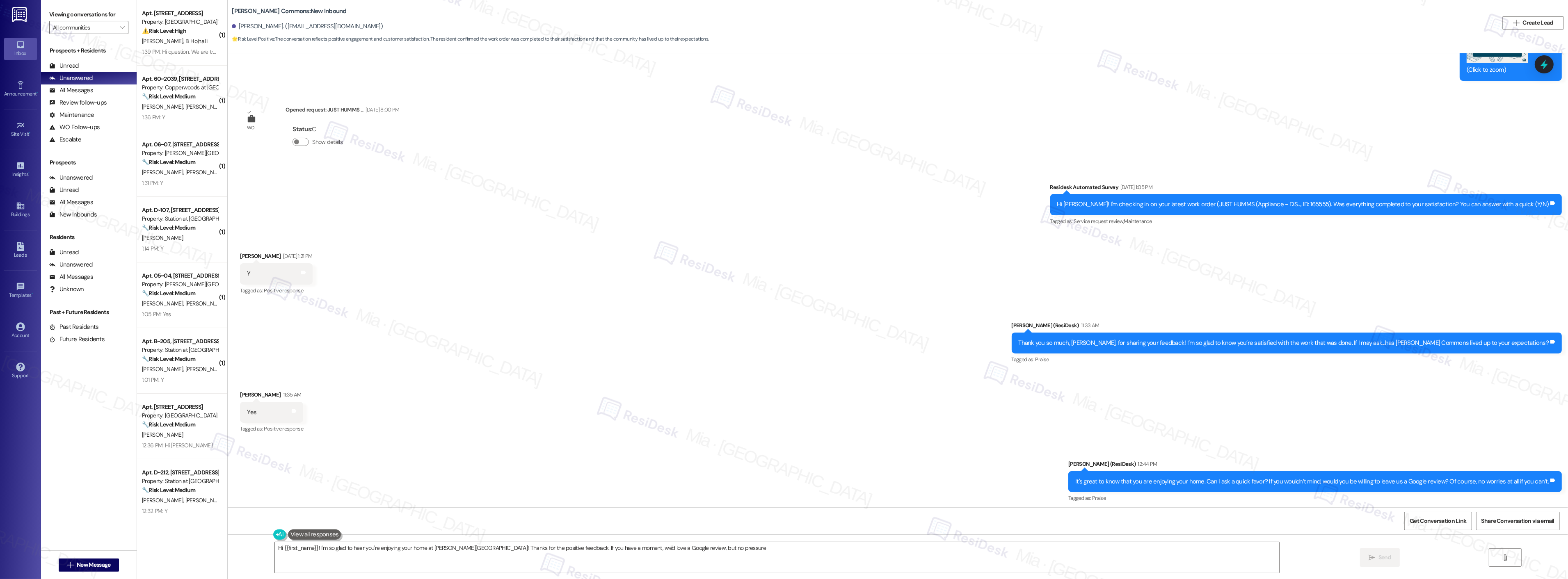
type textarea "Hi {{first_name}}! I'm so glad to hear you're enjoying your home at Penn Grant …"
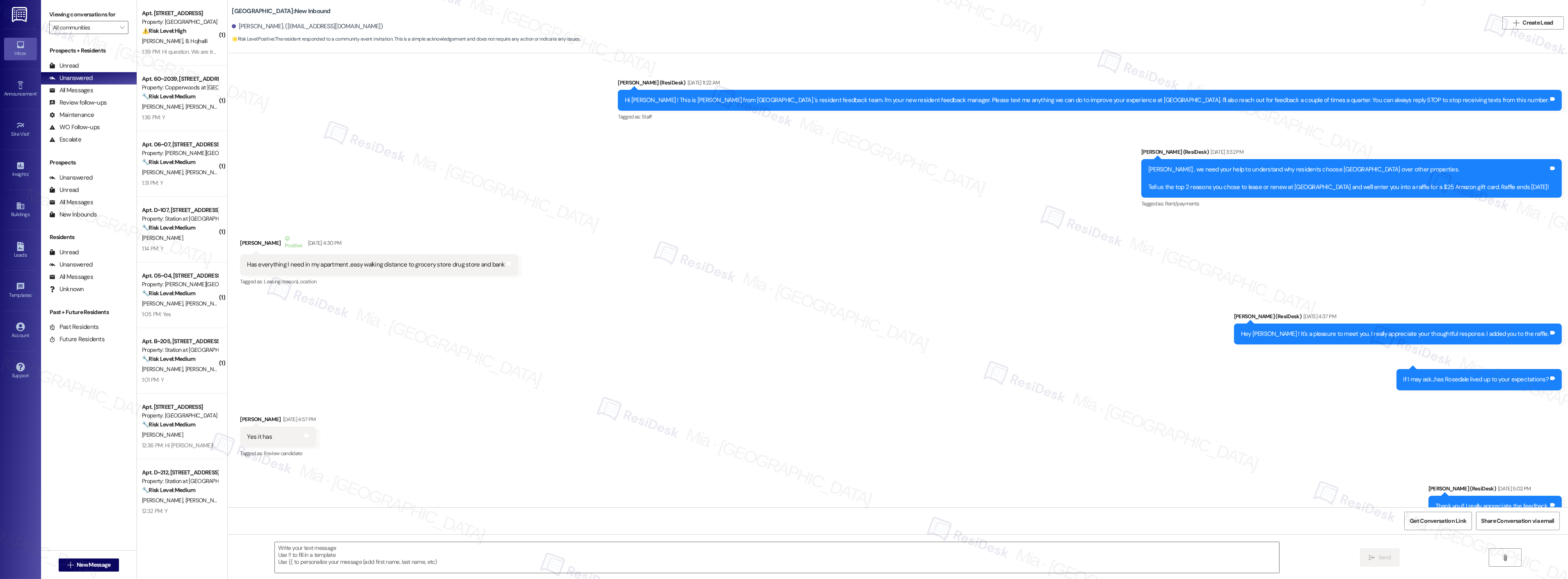
scroll to position [7809, 0]
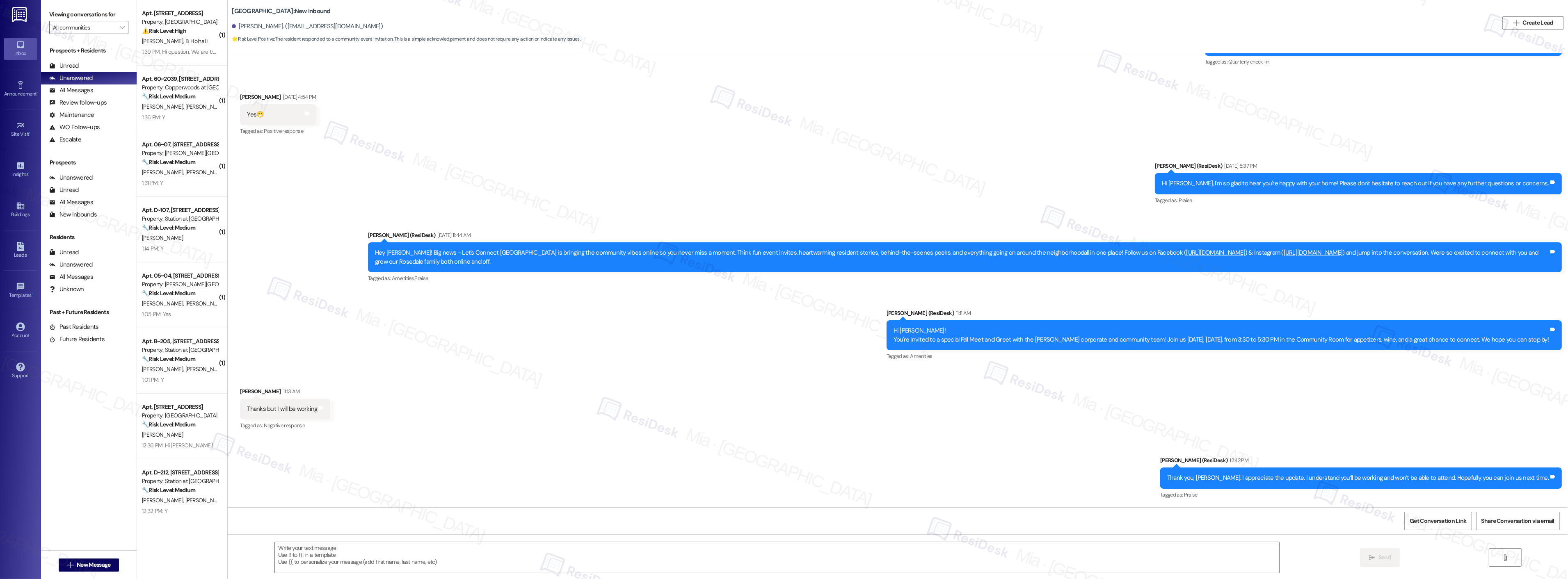
type textarea "Fetching suggested responses. Please feel free to read through the conversation…"
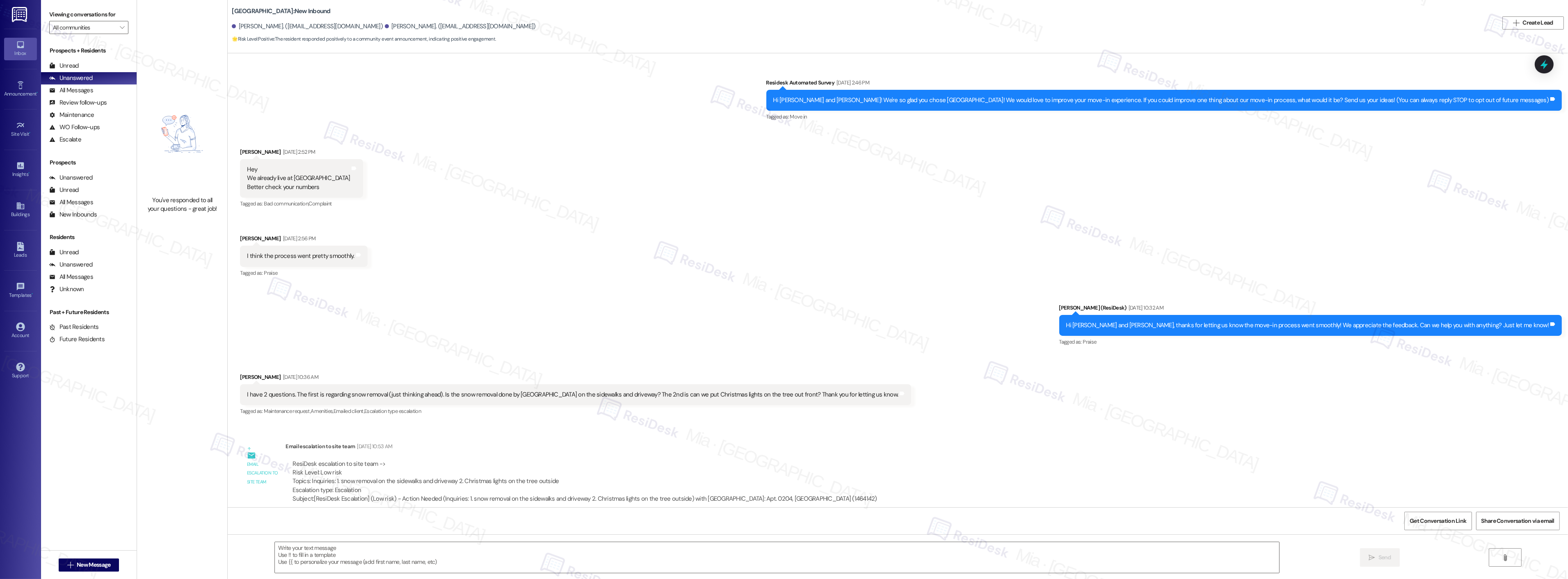
scroll to position [457, 0]
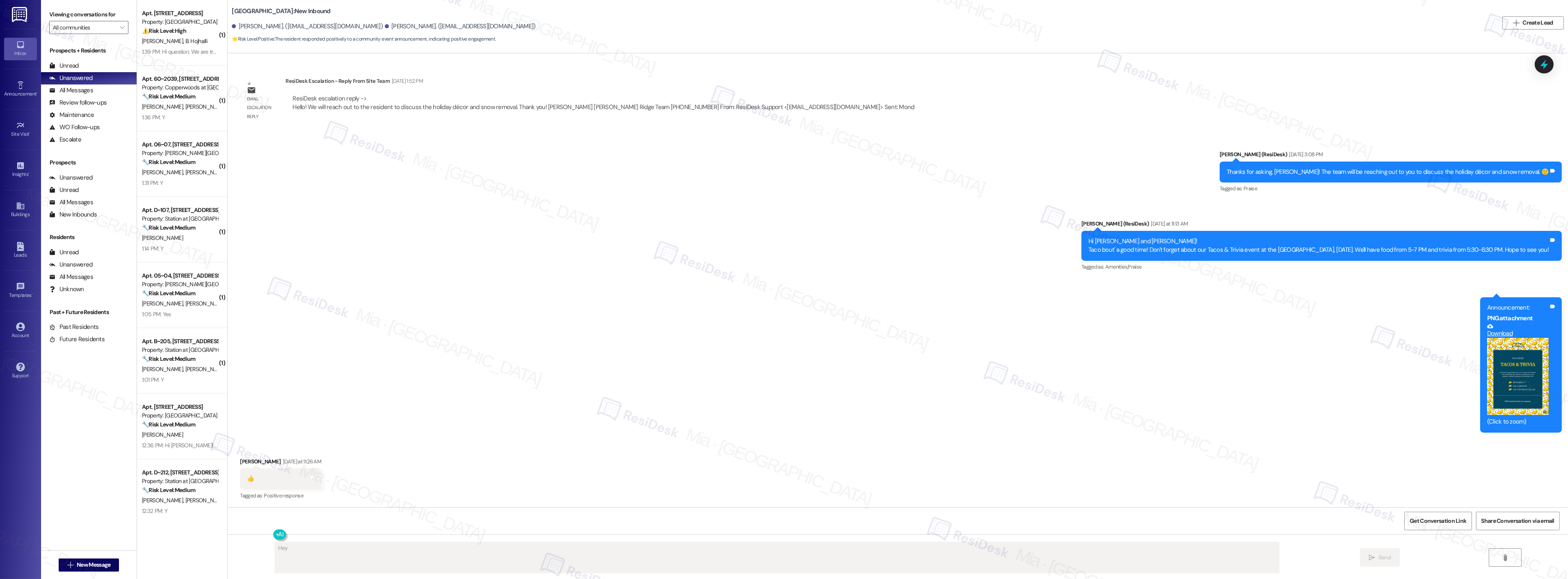
click at [918, 553] on textarea "Fetching suggested responses. Please feel free to read through the conversation…" at bounding box center [777, 557] width 1004 height 31
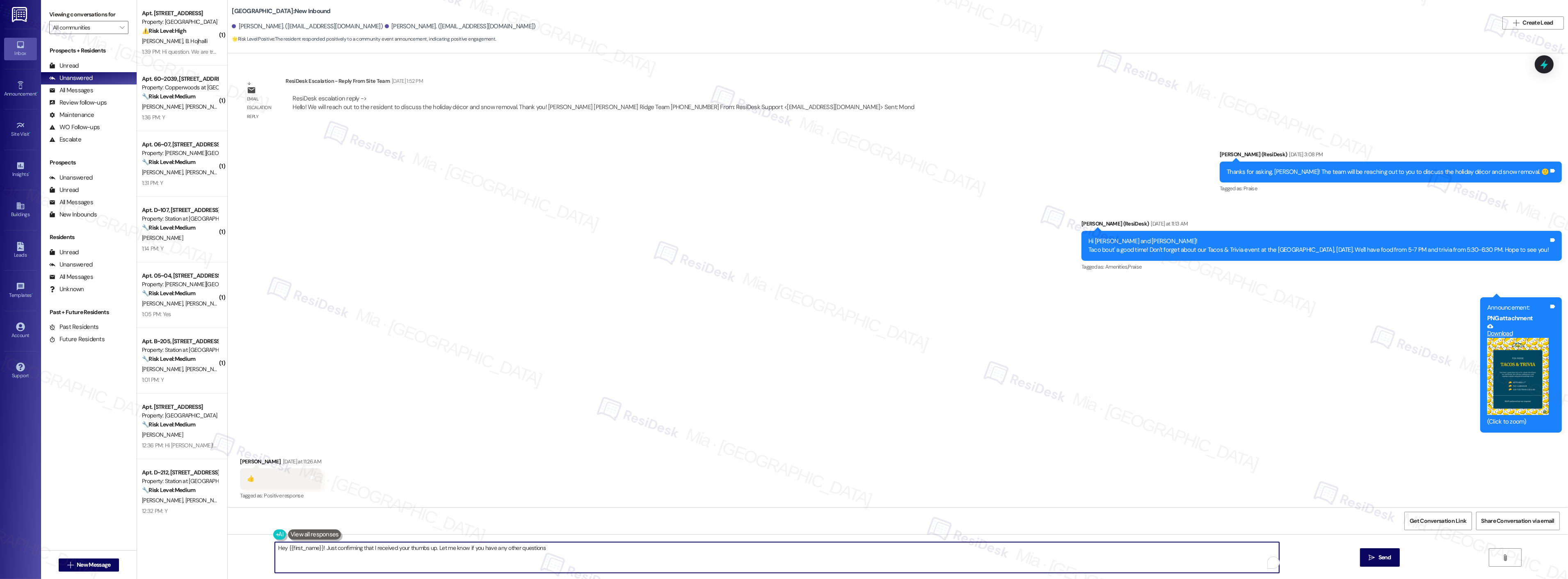
type textarea "Hey {{first_name}}! Just confirming that I received your thumbs up. Let me know…"
click at [1542, 61] on icon at bounding box center [1544, 64] width 14 height 14
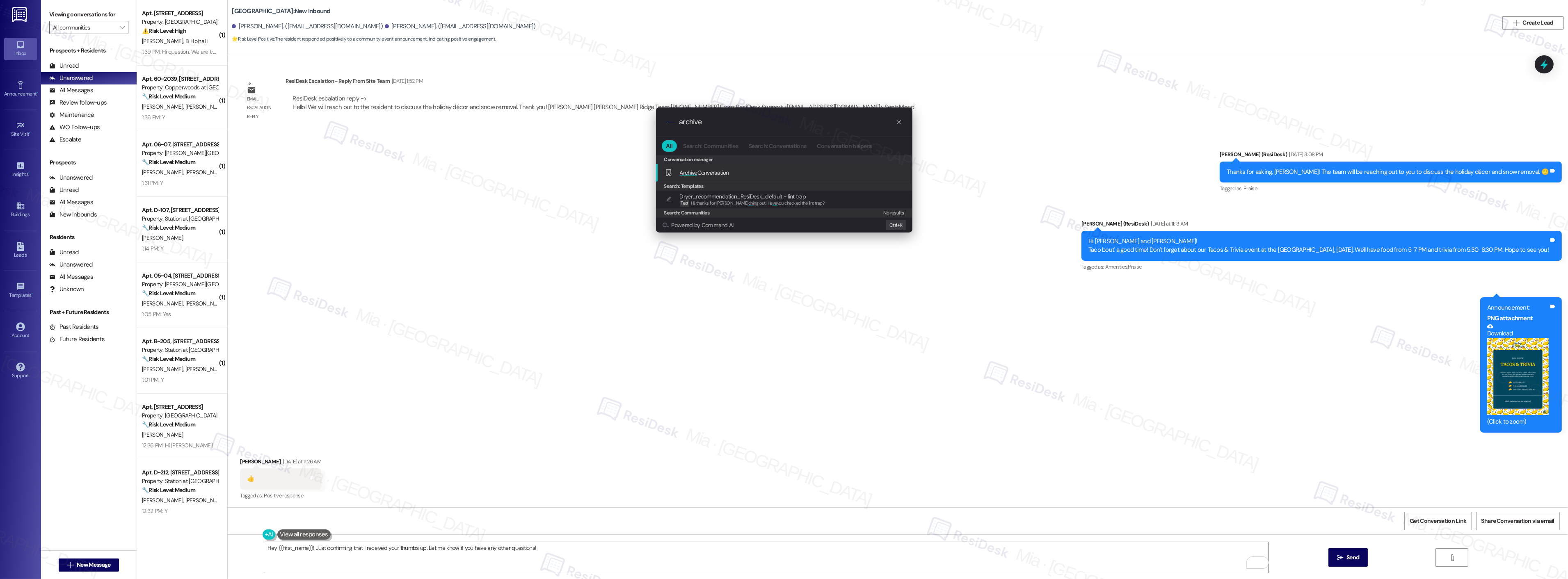
type input "archive"
click at [727, 169] on span "Archive Conversation" at bounding box center [704, 173] width 49 height 7
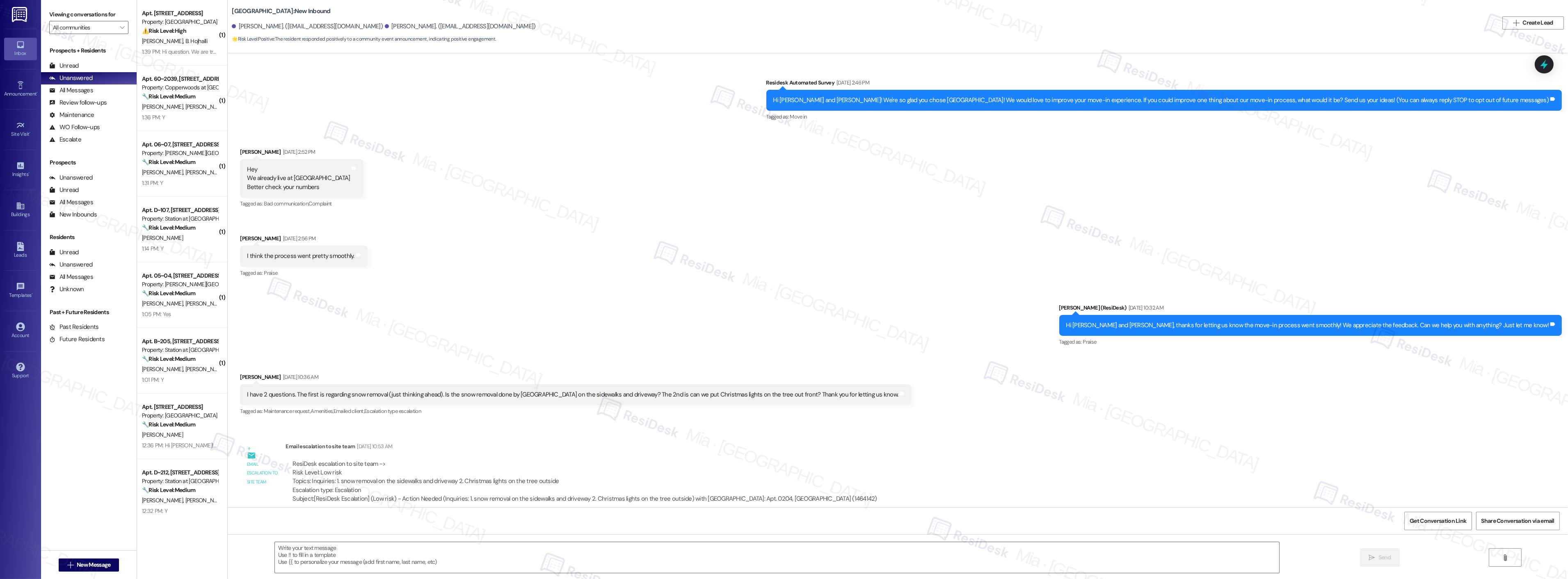
scroll to position [518, 0]
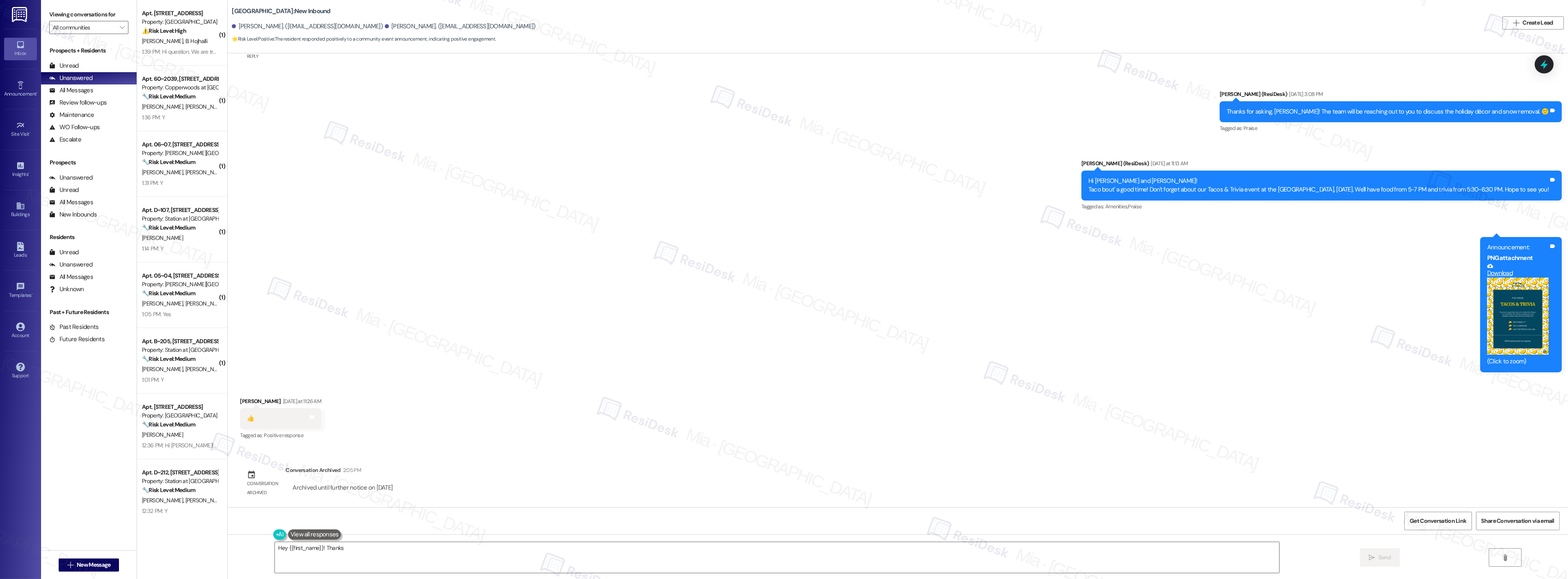
type textarea "Hey {{first_name}}! Thanks"
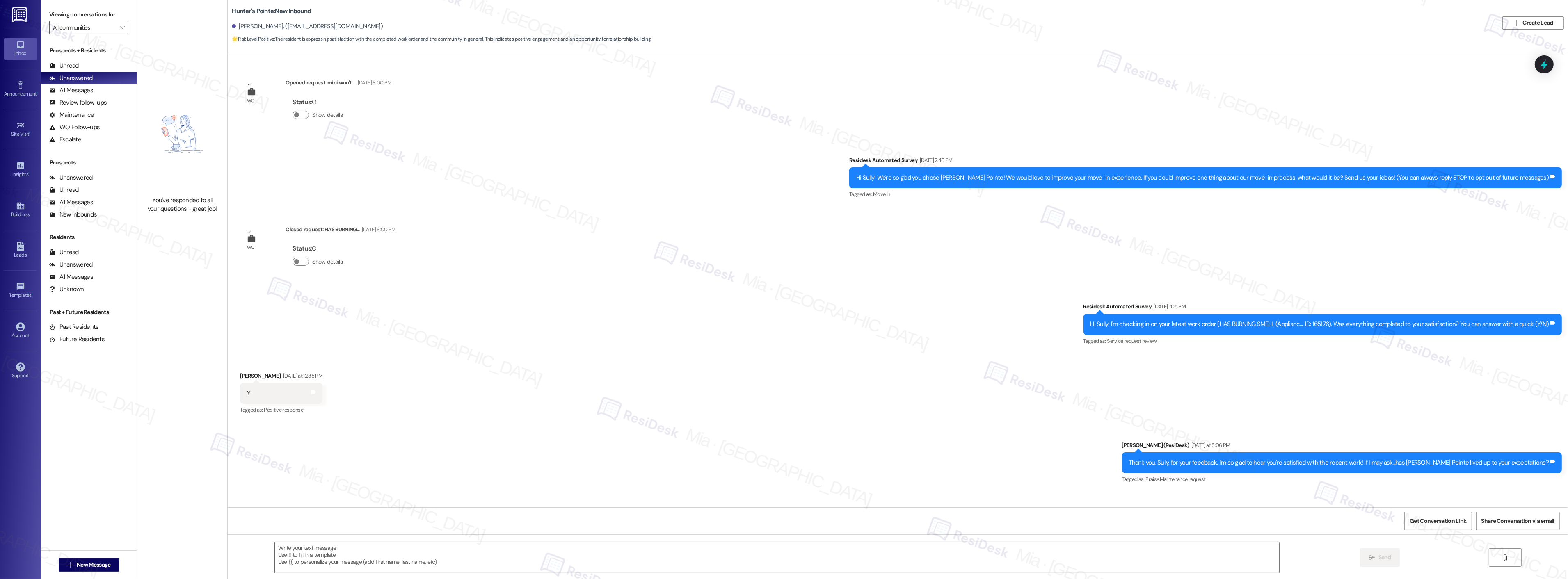
scroll to position [54, 0]
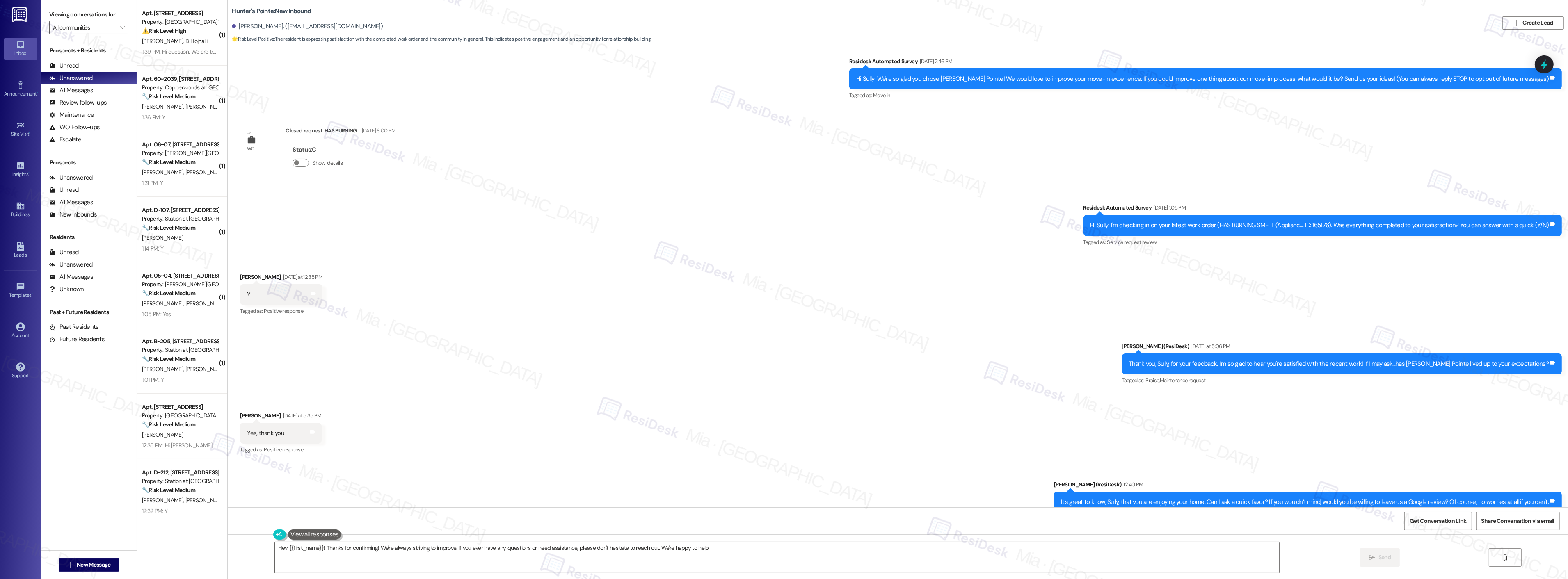
type textarea "Hey {{first_name}}! Thanks for confirming! We're always striving to improve. If…"
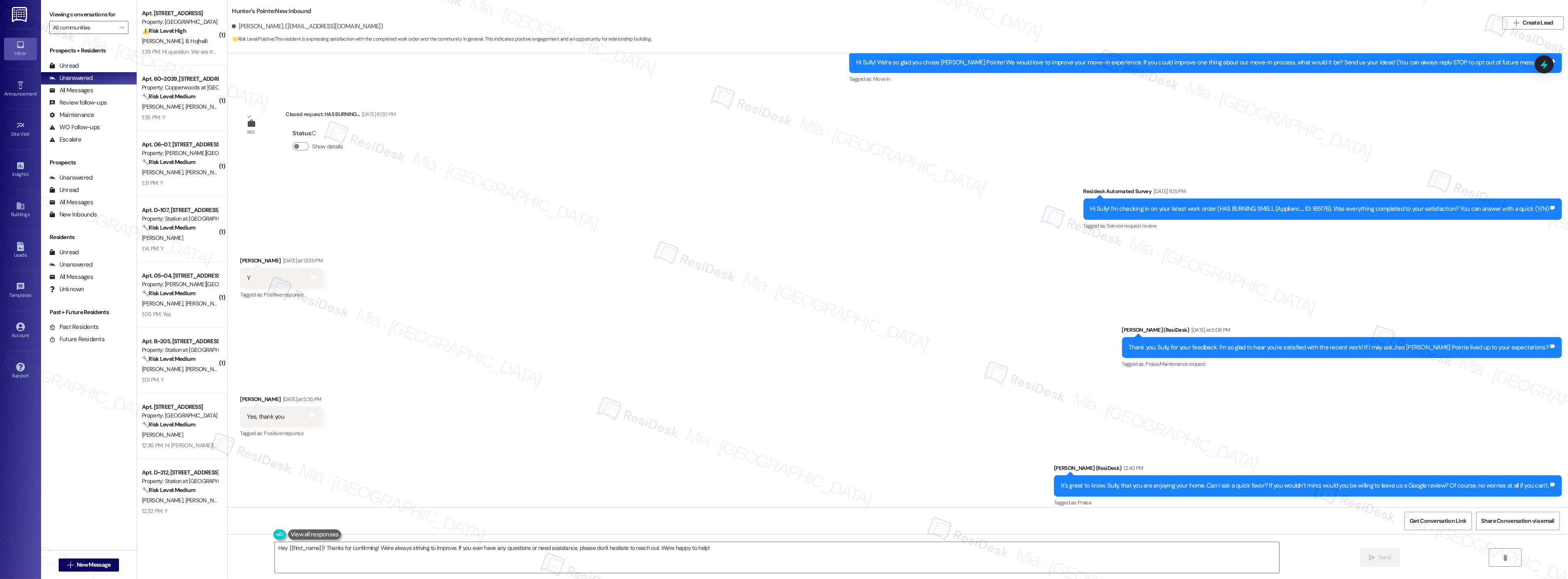
scroll to position [122, 0]
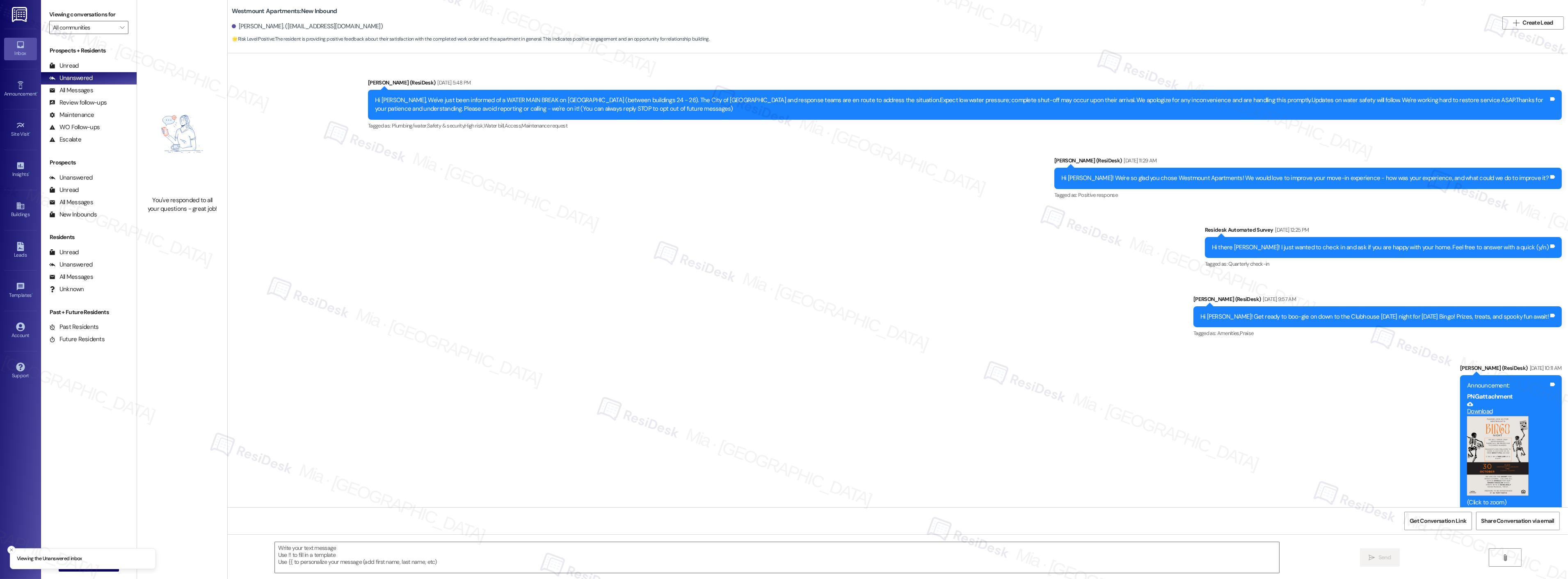
scroll to position [2868, 0]
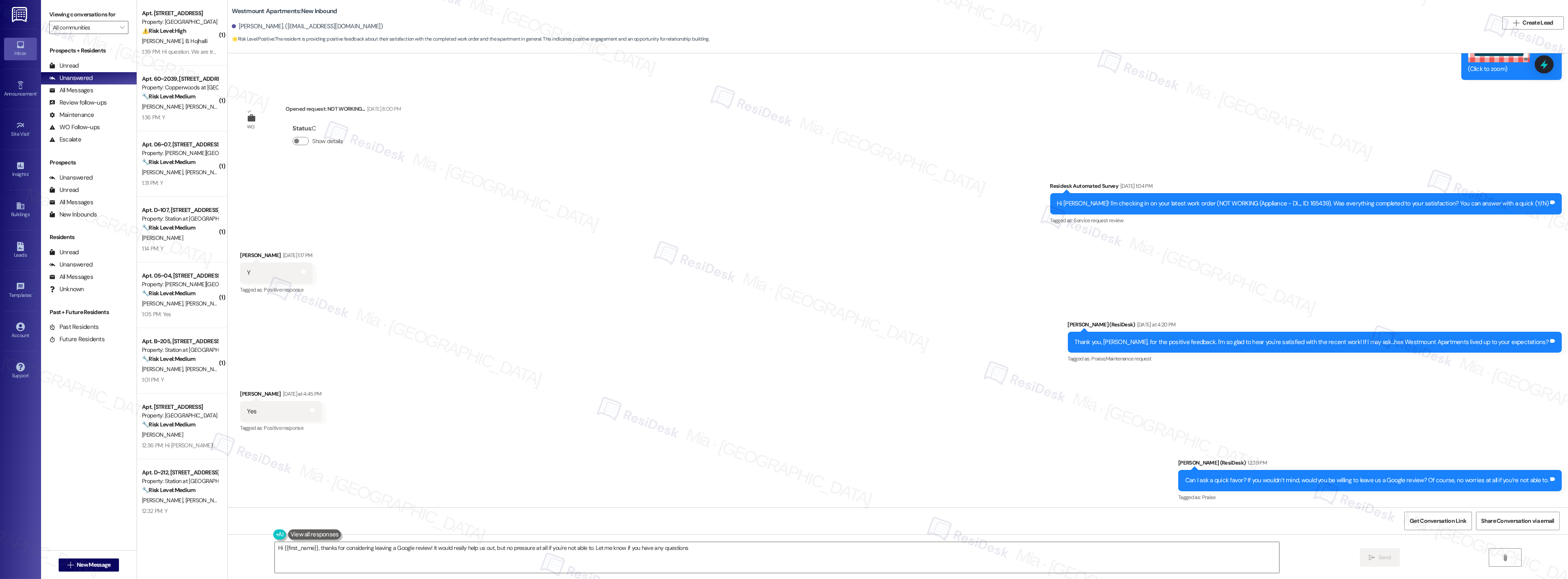
type textarea "Hi {{first_name}}, thanks for considering leaving a Google review! It would rea…"
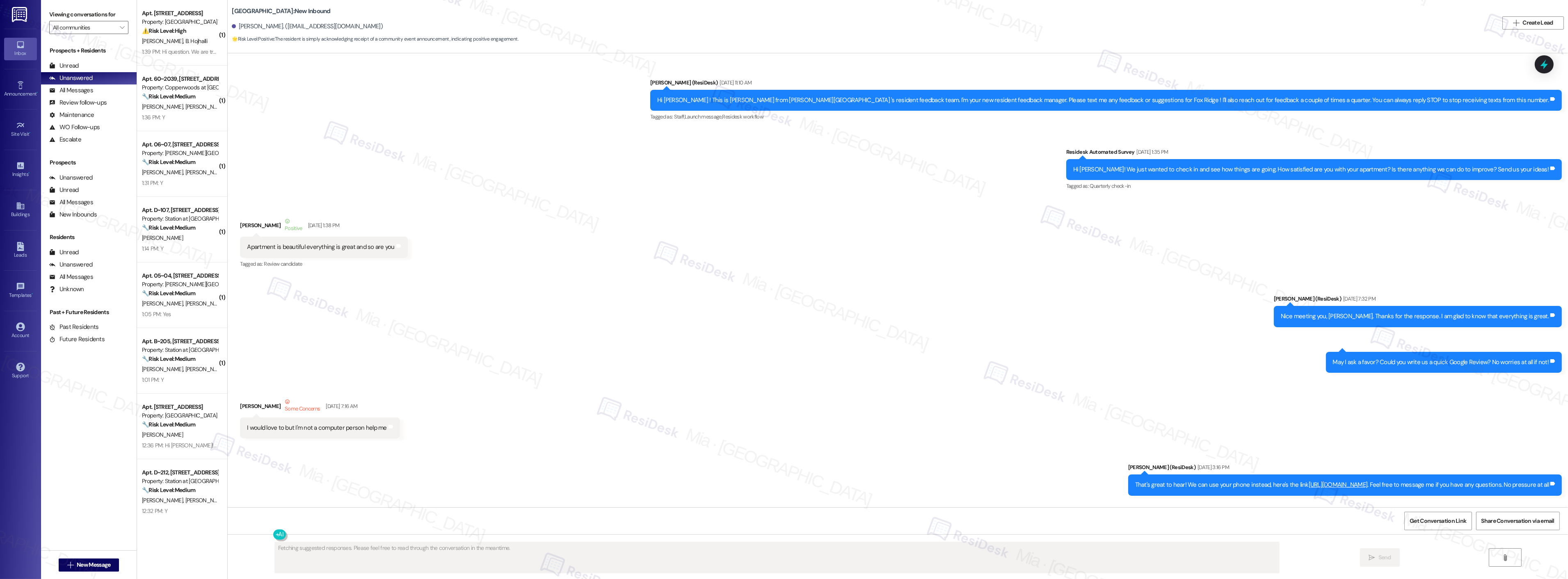
scroll to position [8534, 0]
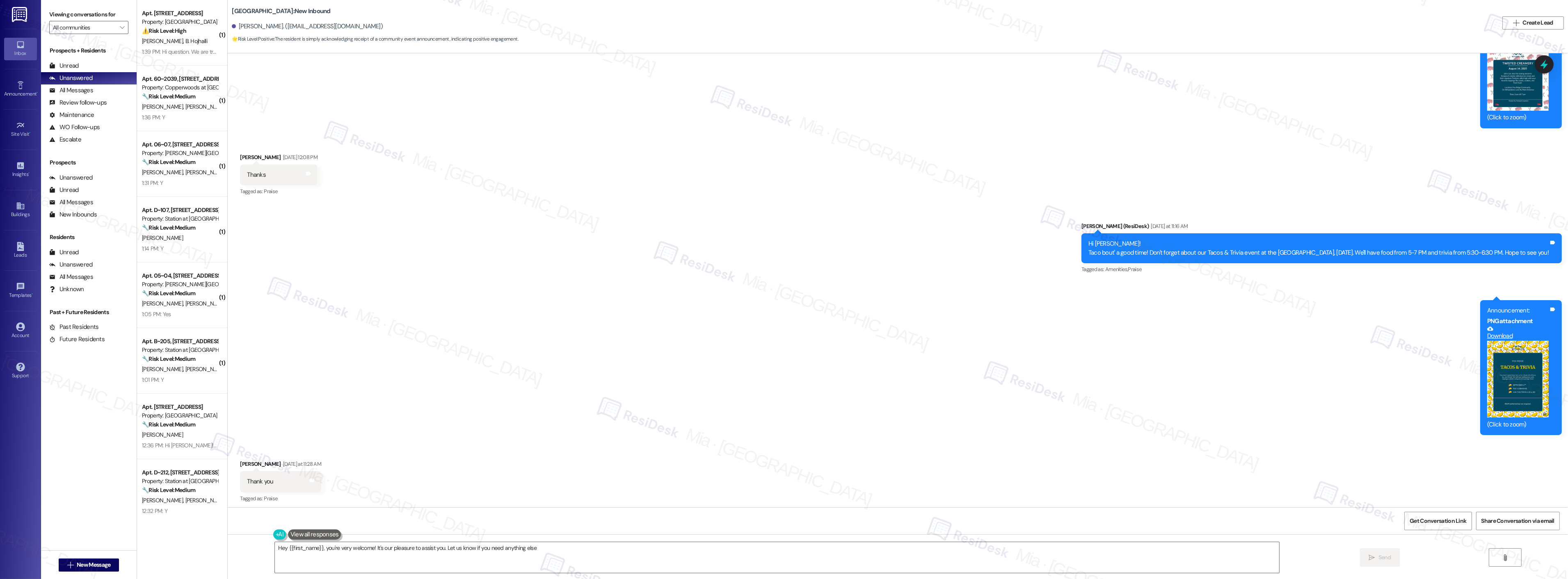
type textarea "Hey {{first_name}}, you're very welcome! It's our pleasure to assist you. Let u…"
click at [1549, 64] on icon at bounding box center [1544, 64] width 14 height 14
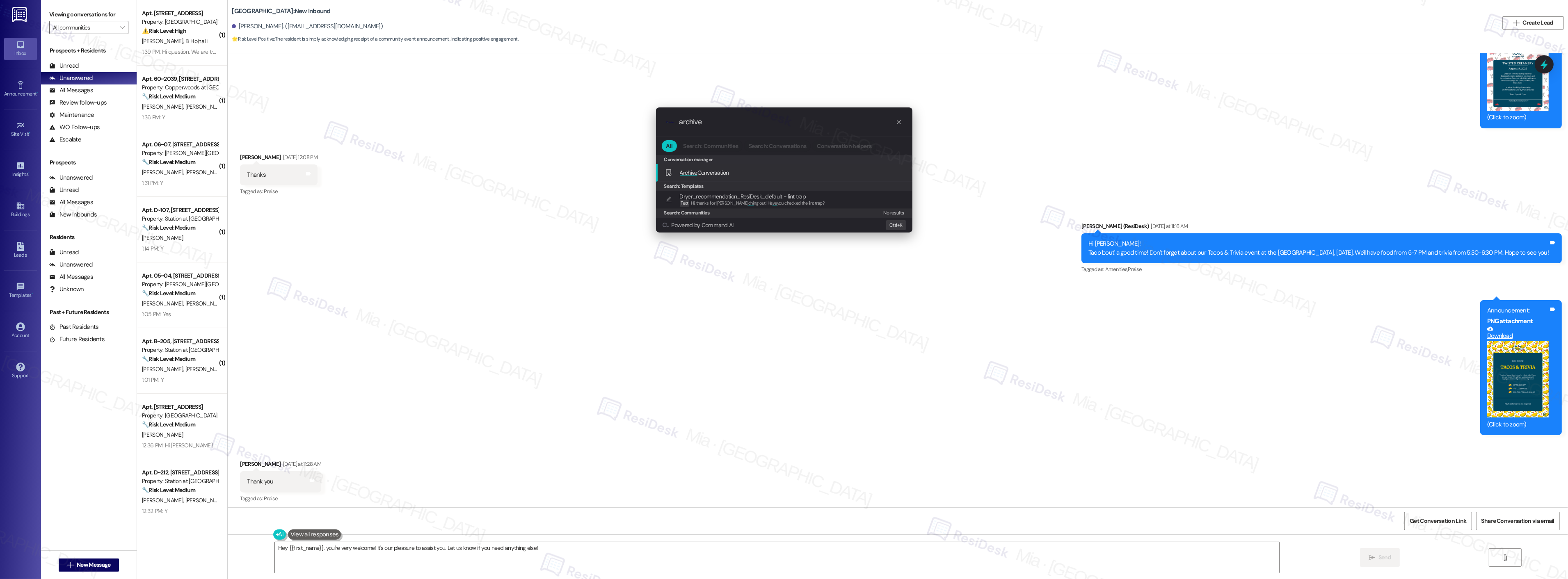
click at [735, 169] on div "Archive Conversation Add shortcut" at bounding box center [785, 172] width 240 height 9
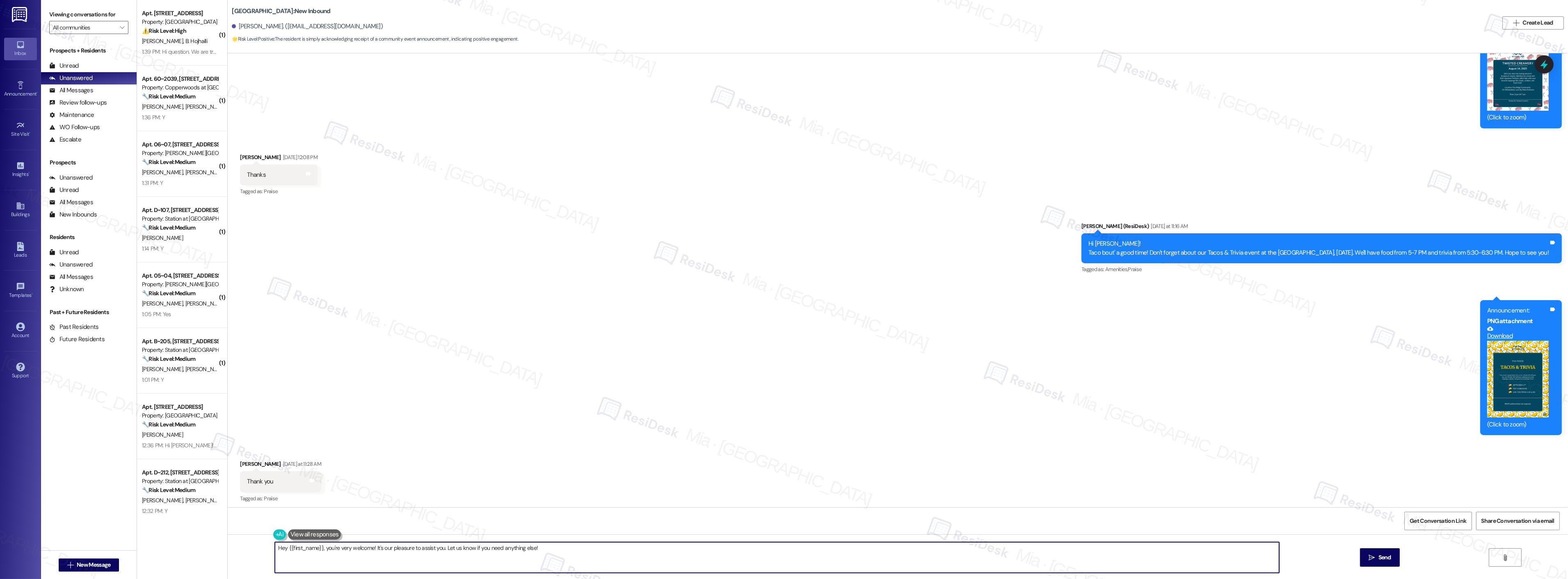
click at [814, 546] on textarea "Hey {{first_name}}, you're very welcome! It's our pleasure to assist you. Let u…" at bounding box center [777, 557] width 1004 height 31
click at [1549, 70] on icon at bounding box center [1544, 64] width 14 height 14
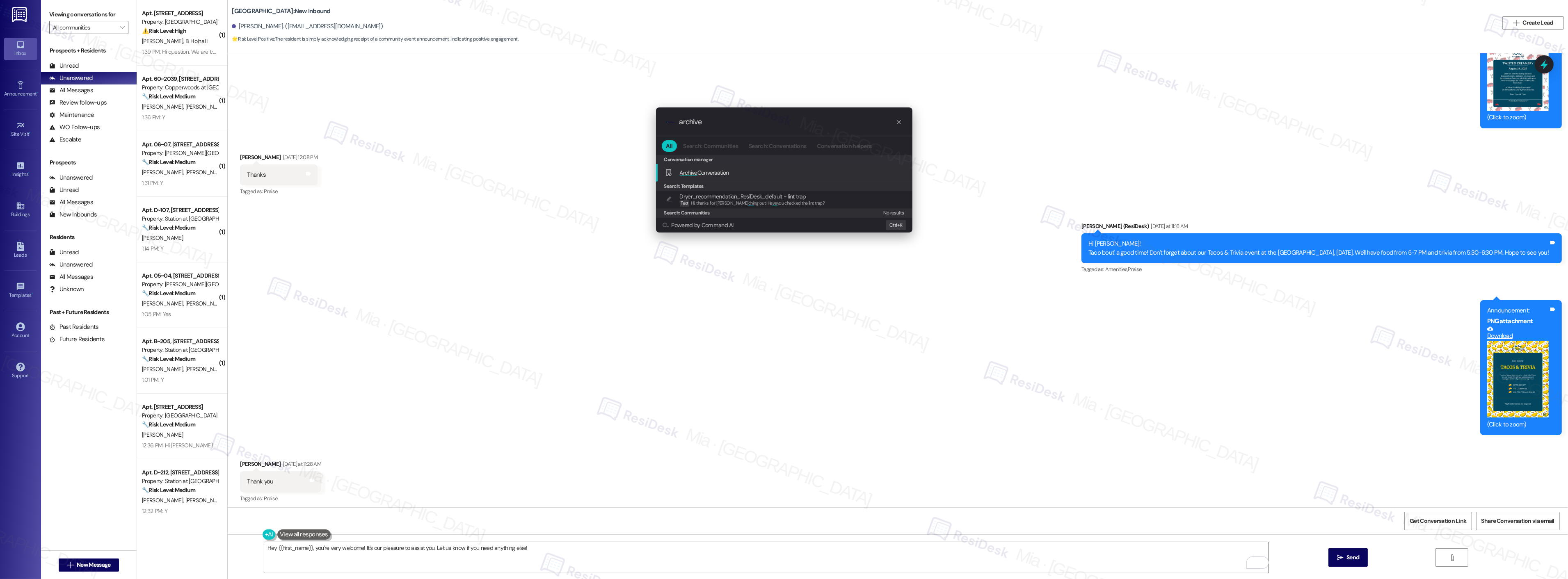
type input "archive"
click at [723, 172] on span "Archive Conversation" at bounding box center [704, 173] width 49 height 7
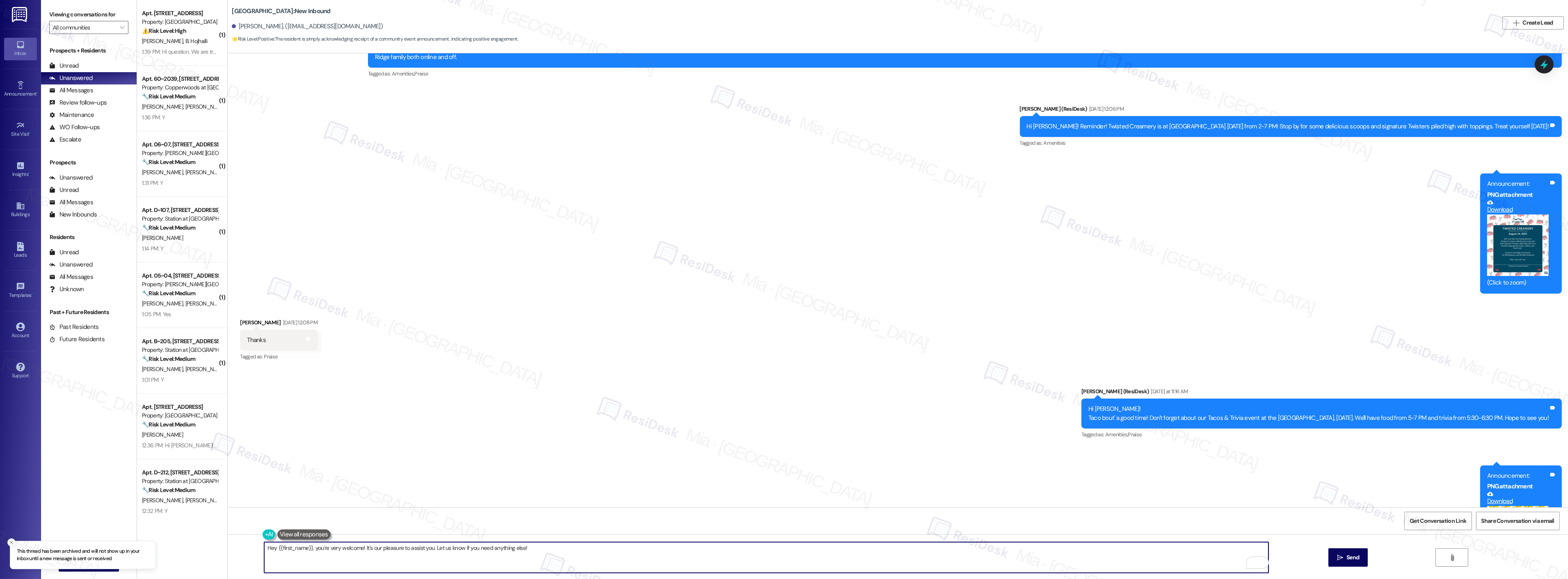
scroll to position [8351, 0]
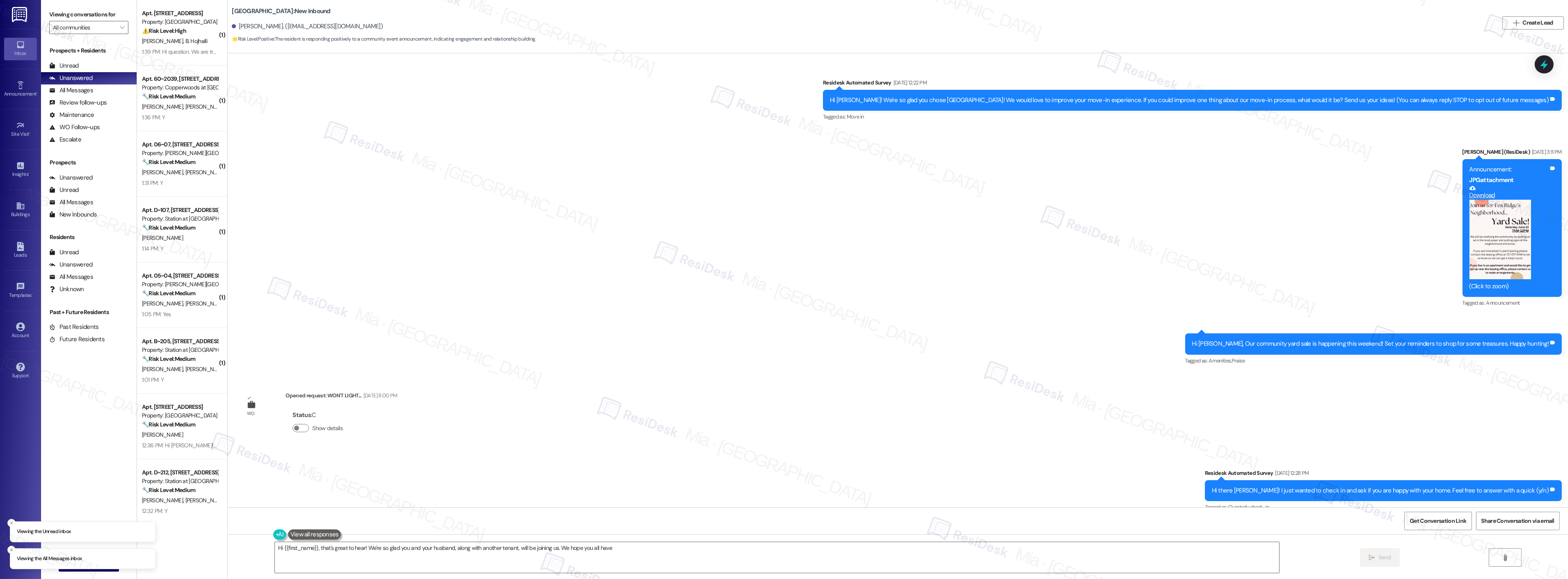
scroll to position [3801, 0]
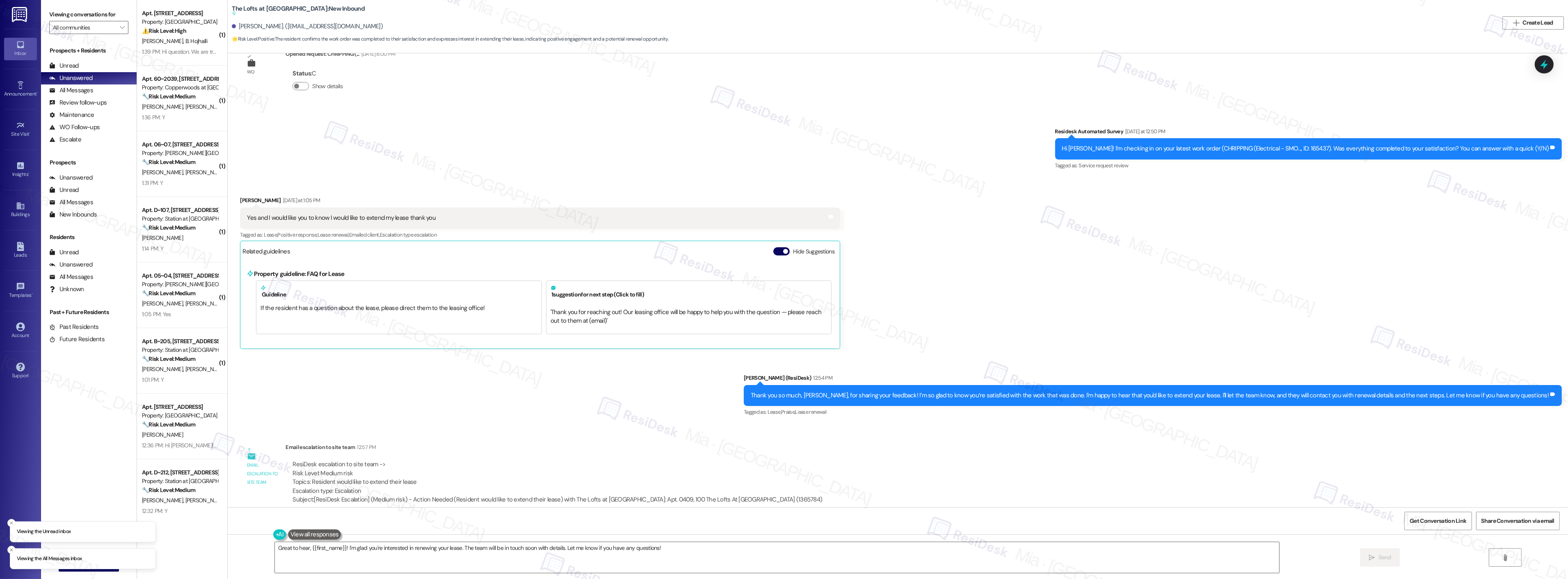
scroll to position [539, 0]
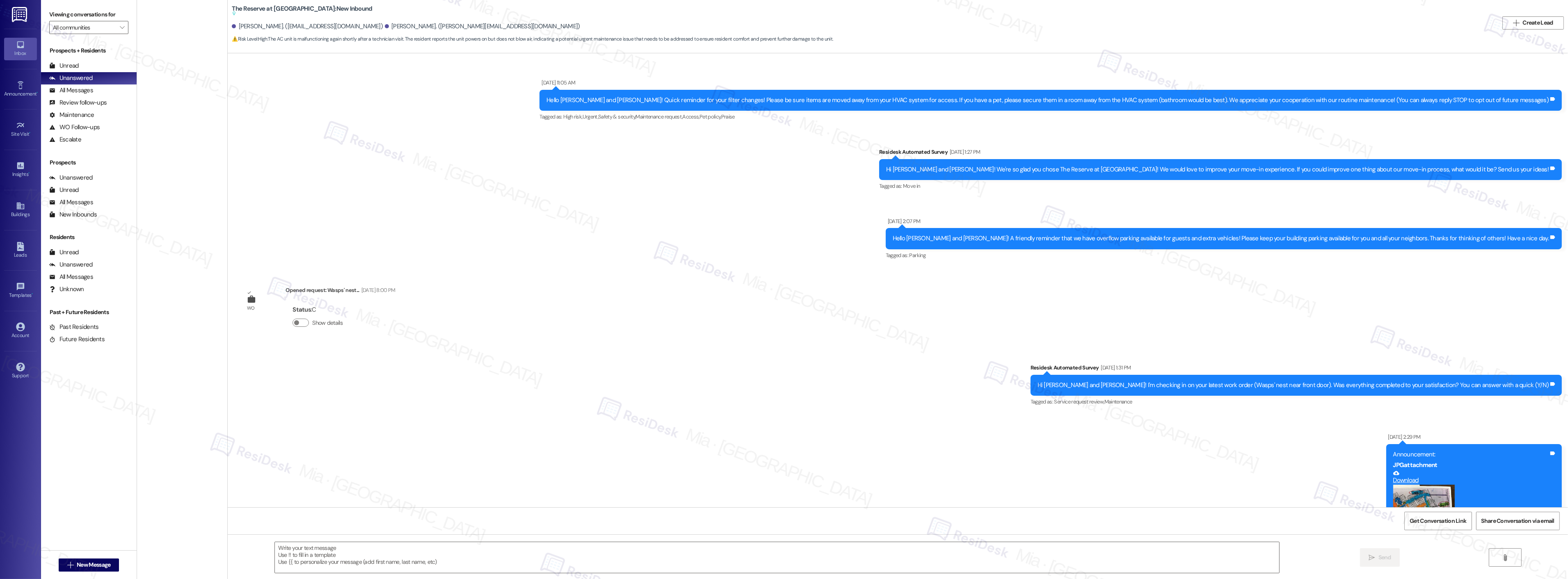
scroll to position [7202, 0]
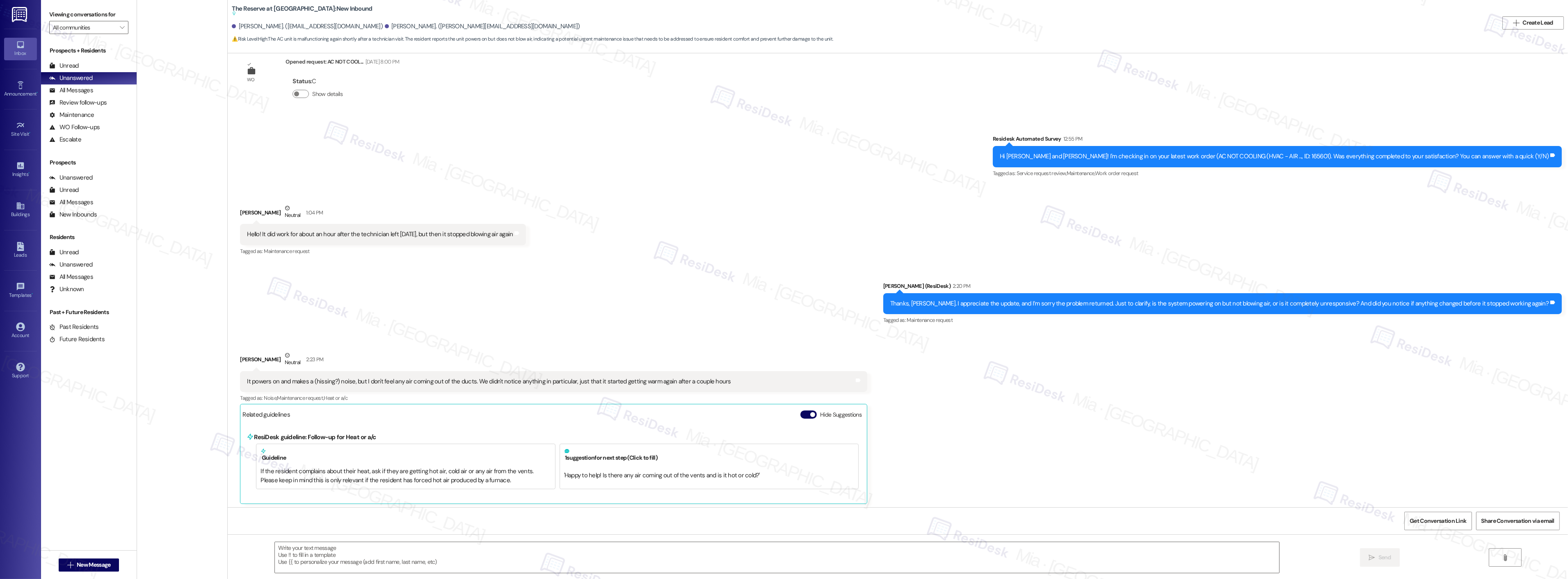
type textarea "Fetching suggested responses. Please feel free to read through the conversation…"
